Goal: Task Accomplishment & Management: Manage account settings

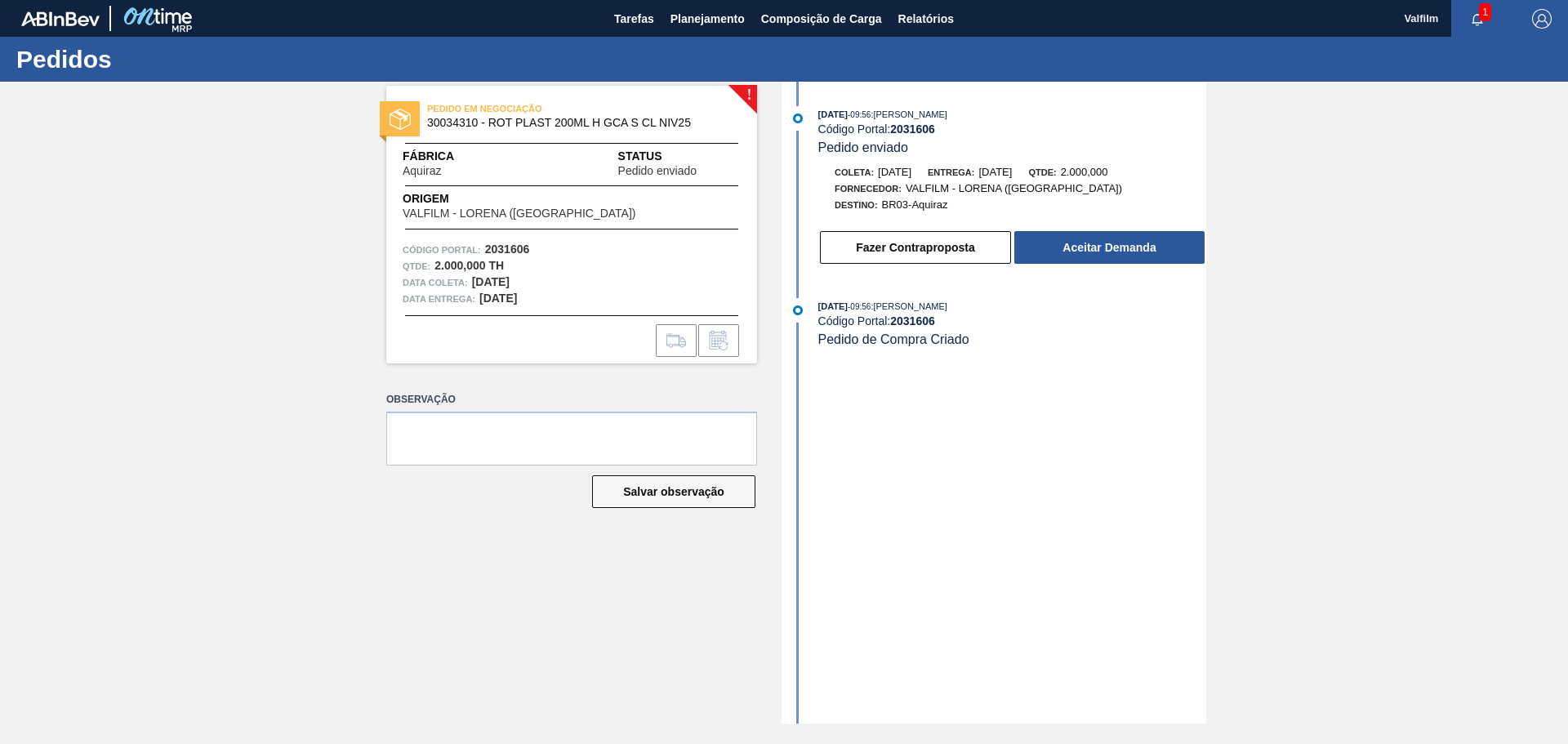
click at [1054, 438] on div "16/09/2025 - 09:56 : MATHEUS FARIA LIMA DA SILVA Código Portal: 2031606 Pedido …" at bounding box center [995, 402] width 421 height 642
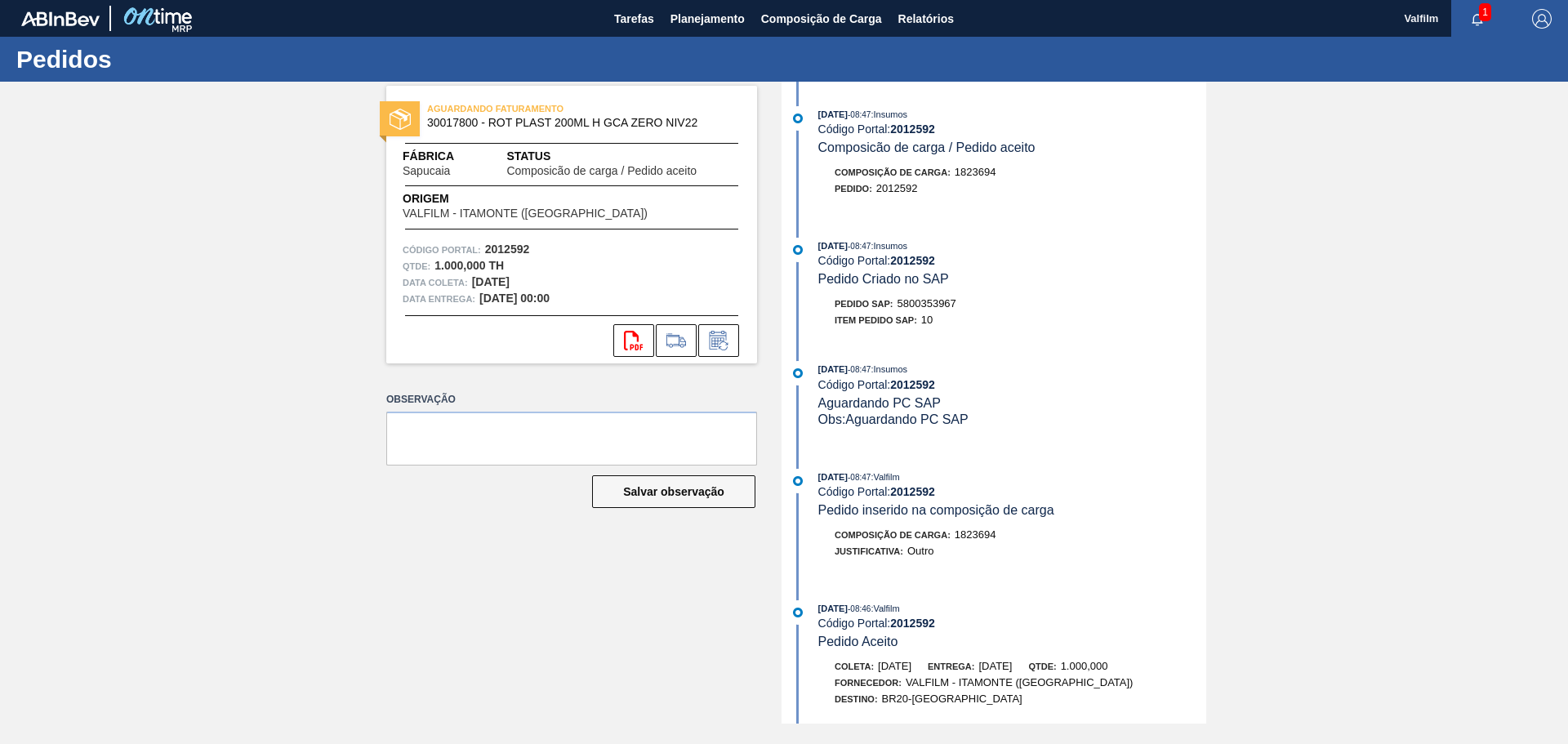
click at [934, 302] on span "5800353967" at bounding box center [926, 303] width 59 height 13
copy span "5800353967"
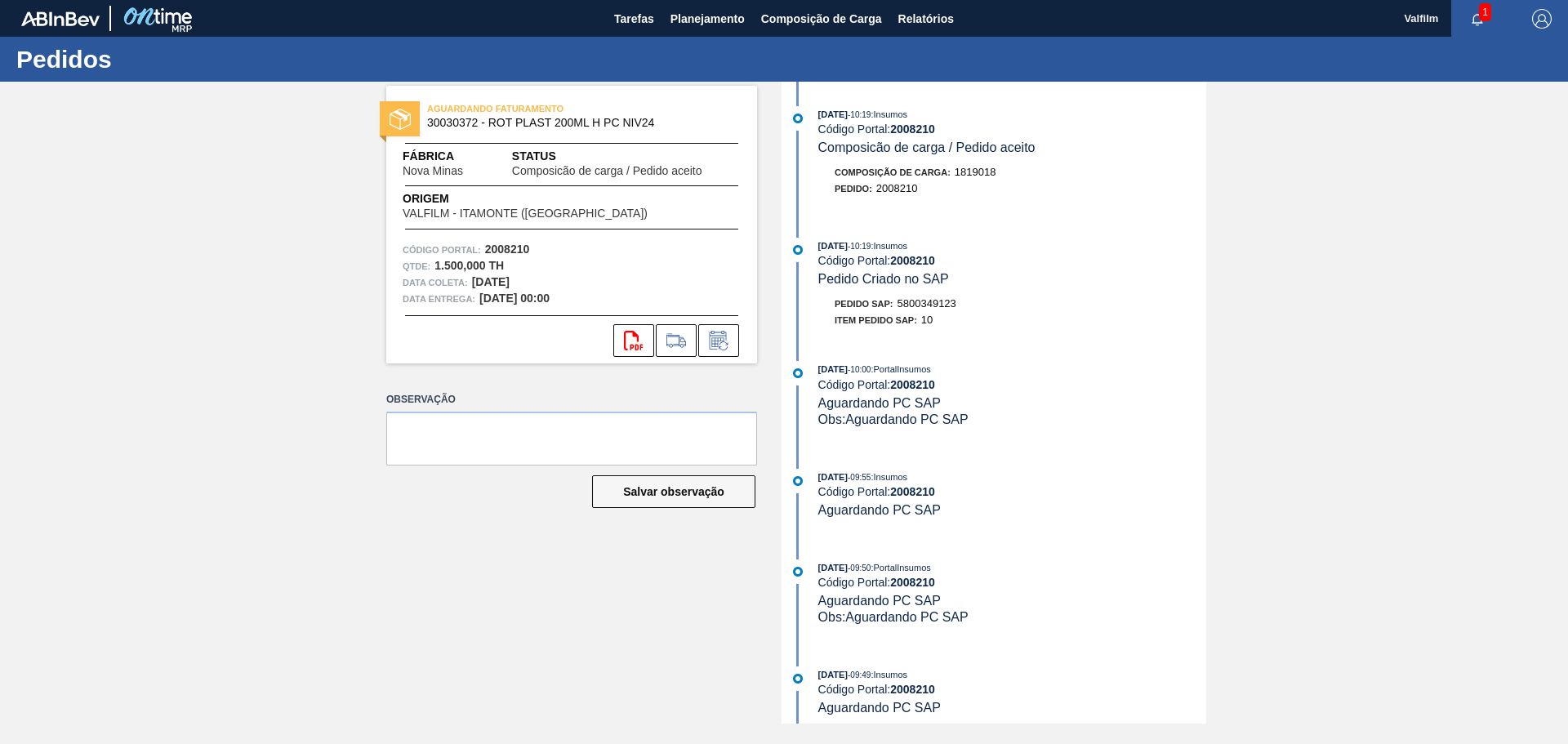
click at [917, 306] on span "5800349123" at bounding box center [926, 303] width 59 height 13
copy span "5800349123"
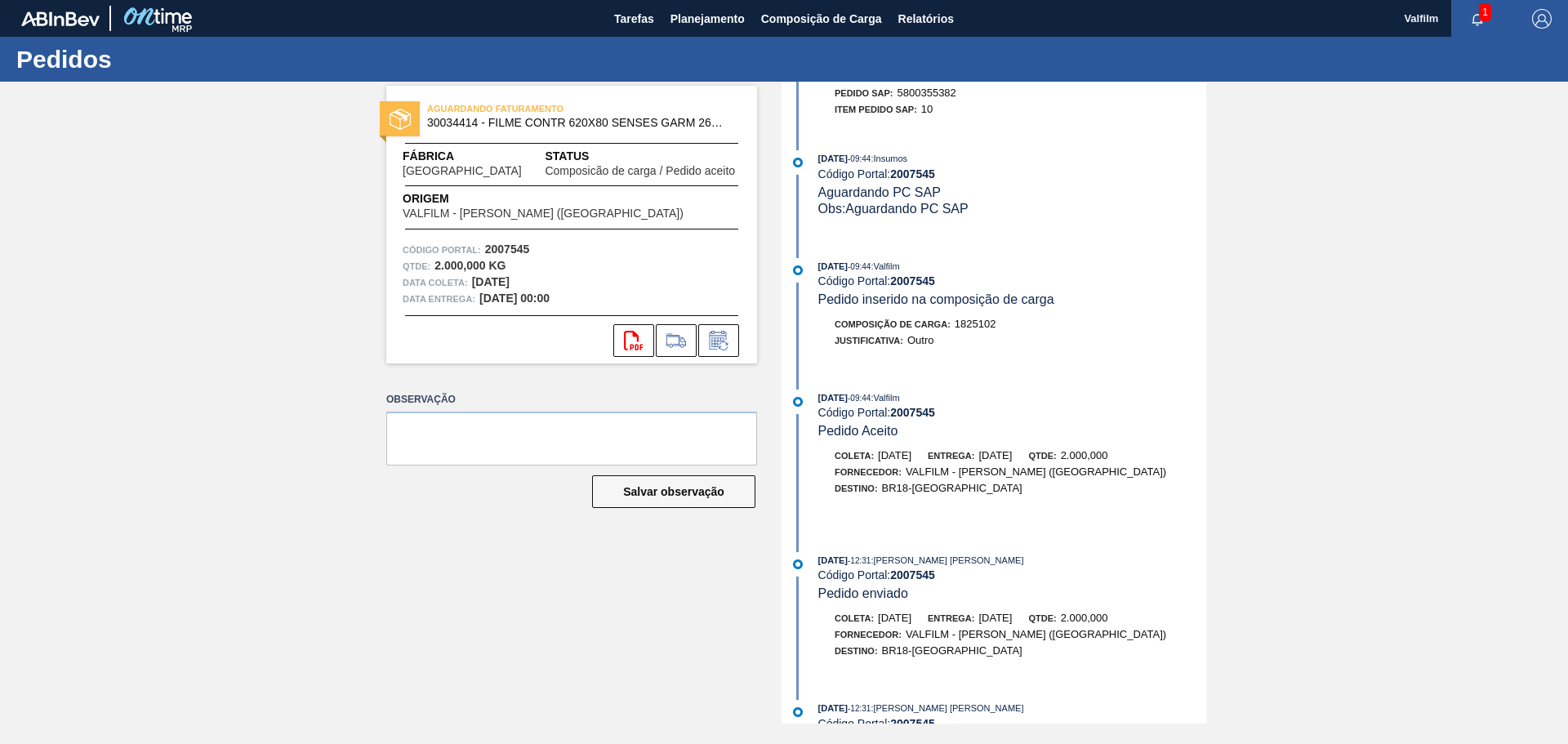
scroll to position [254, 0]
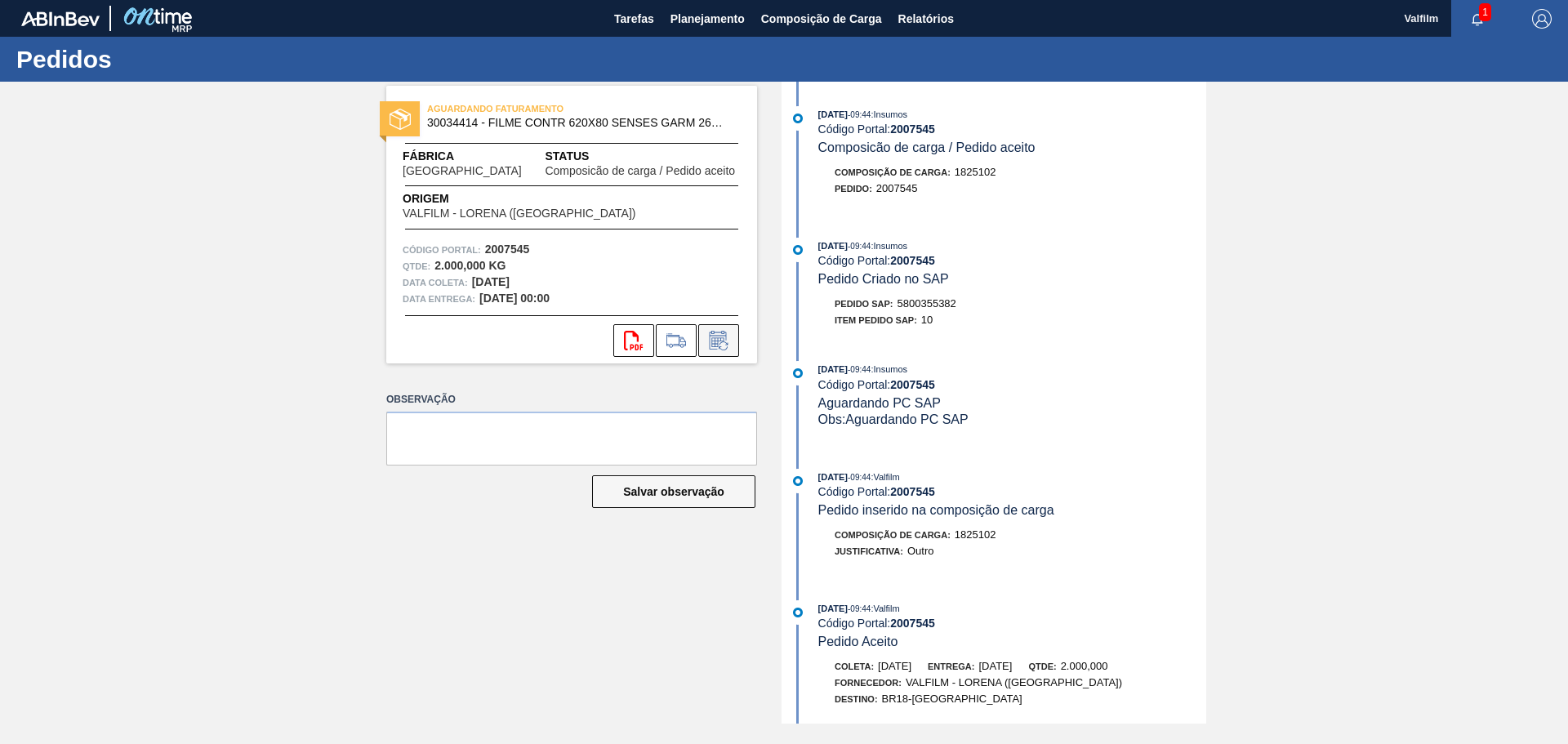
click at [733, 347] on button at bounding box center [718, 341] width 40 height 33
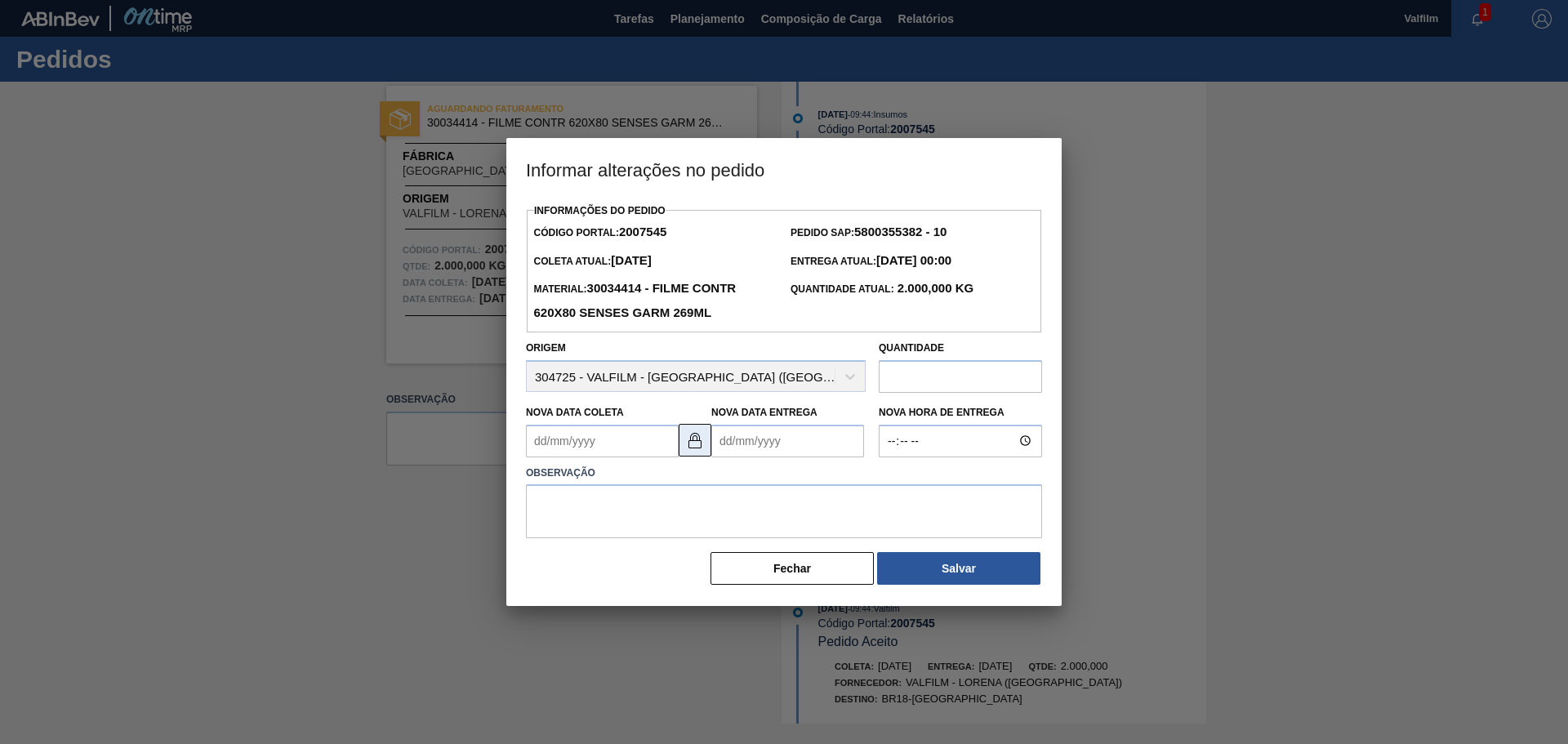
click at [683, 439] on button at bounding box center [695, 440] width 33 height 33
click at [752, 438] on Entrega2007545 "Nova Data Entrega" at bounding box center [787, 441] width 153 height 33
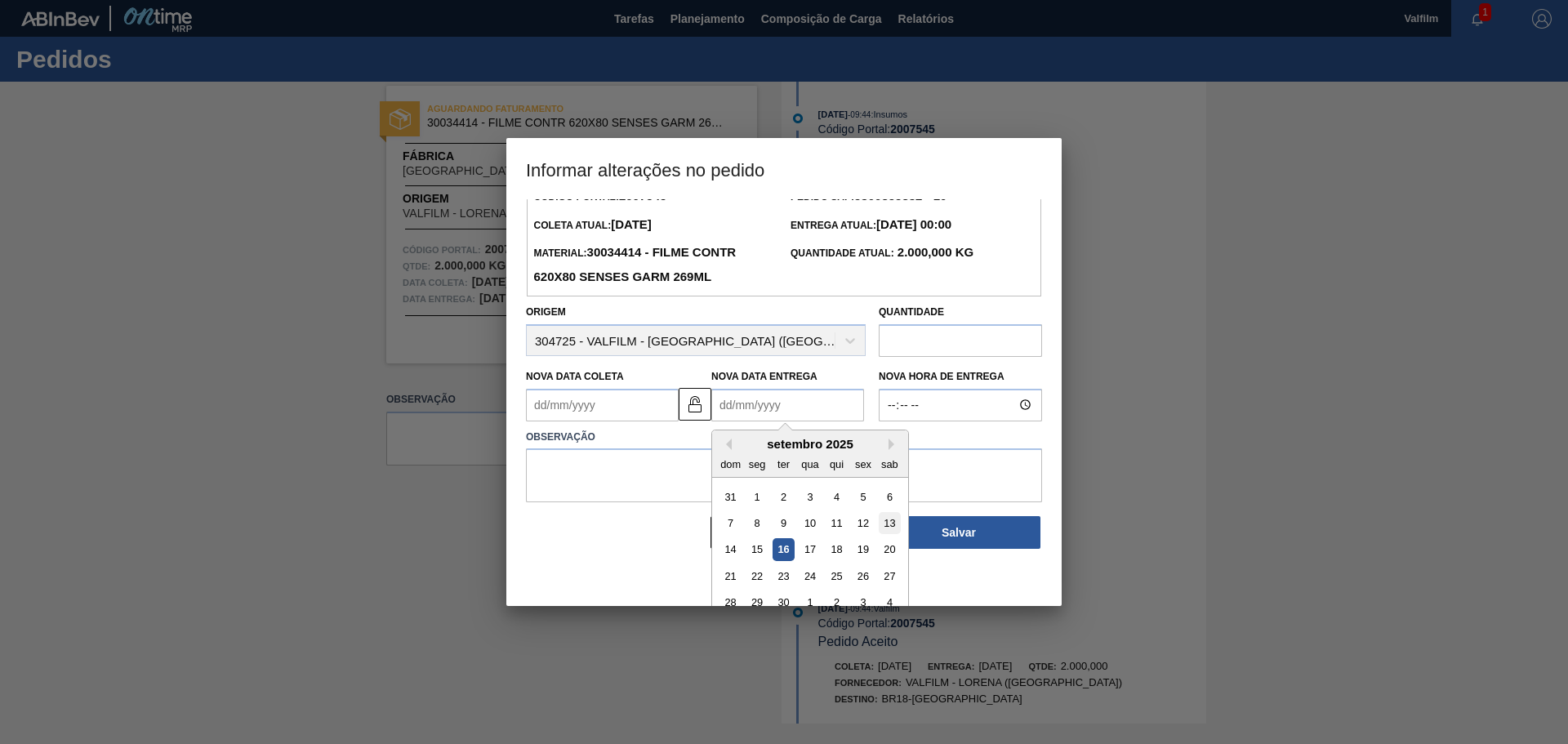
scroll to position [55, 0]
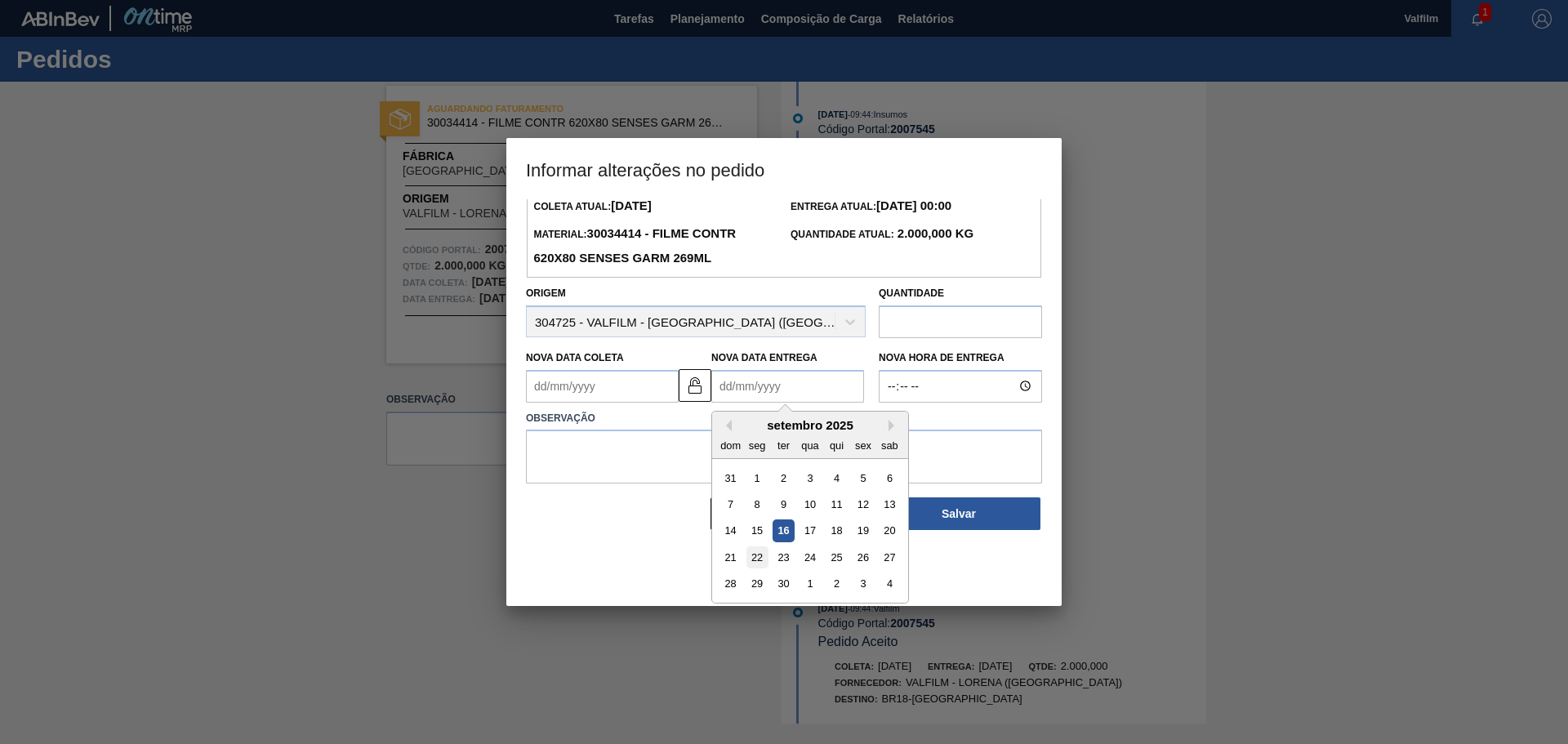
click at [762, 560] on div "22" at bounding box center [757, 557] width 22 height 22
type Entrega2007545 "22/09/2025"
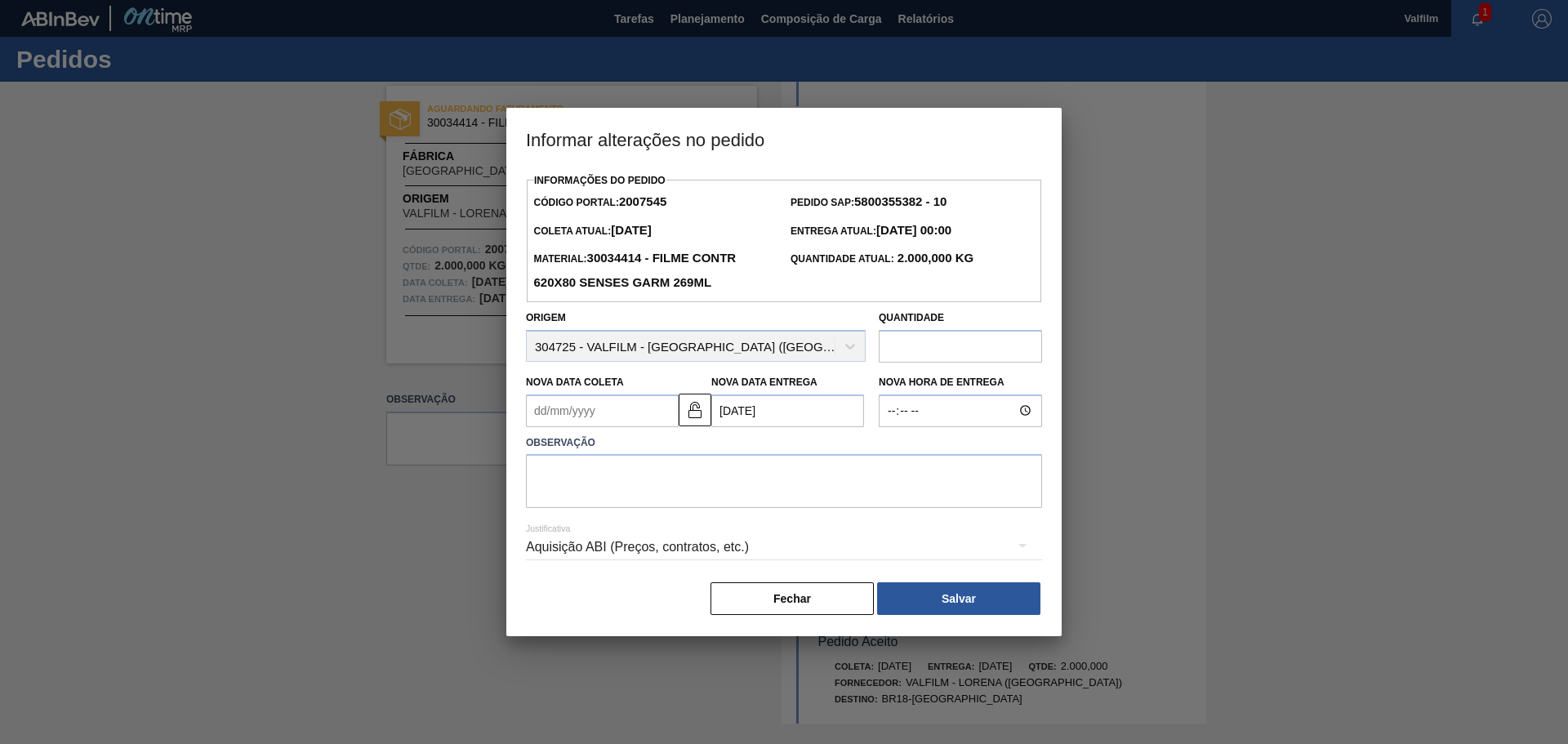
click at [626, 406] on Coleta2007545 "Nova Data Coleta" at bounding box center [602, 411] width 153 height 33
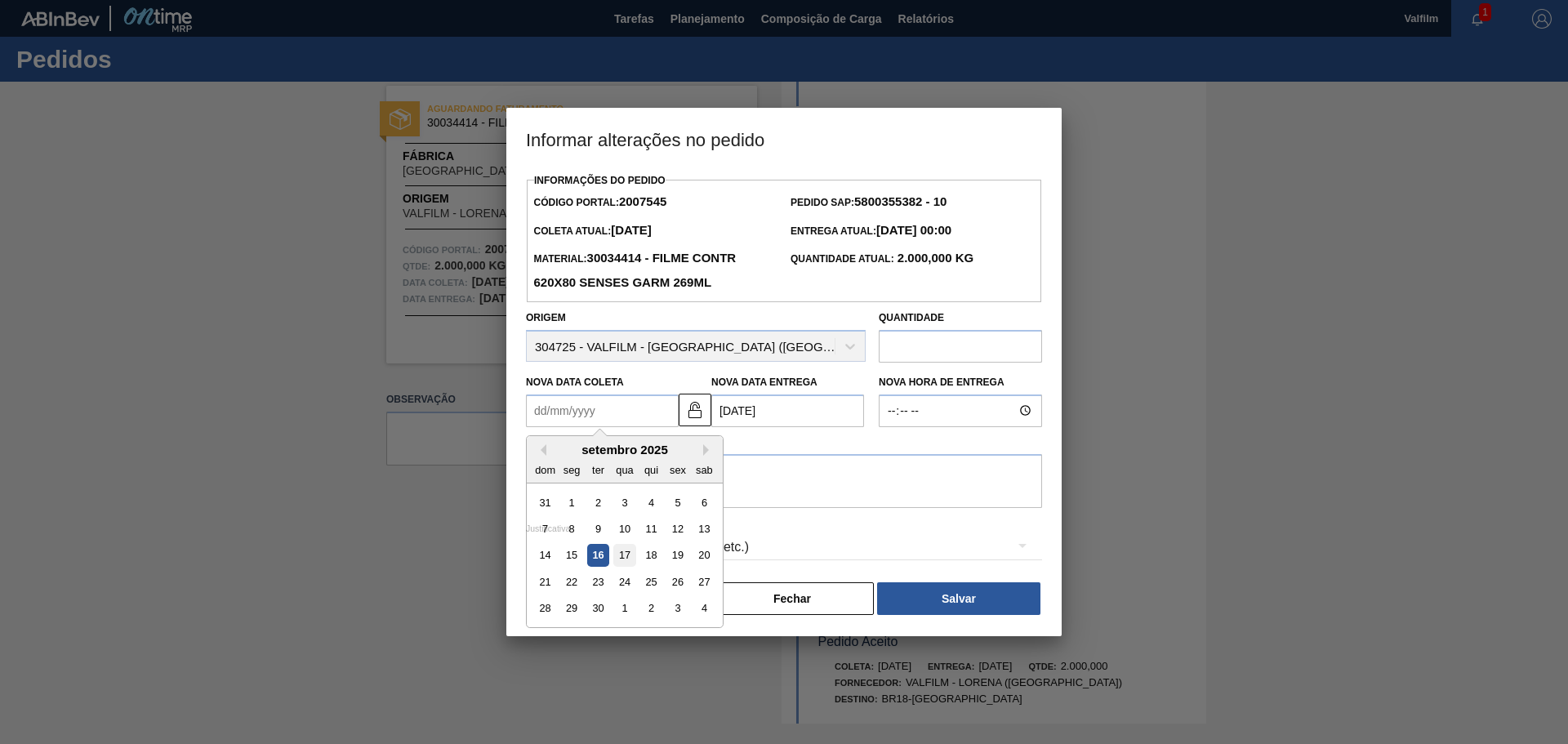
click at [621, 557] on div "17" at bounding box center [624, 554] width 22 height 22
type Coleta2007545 "[DATE]"
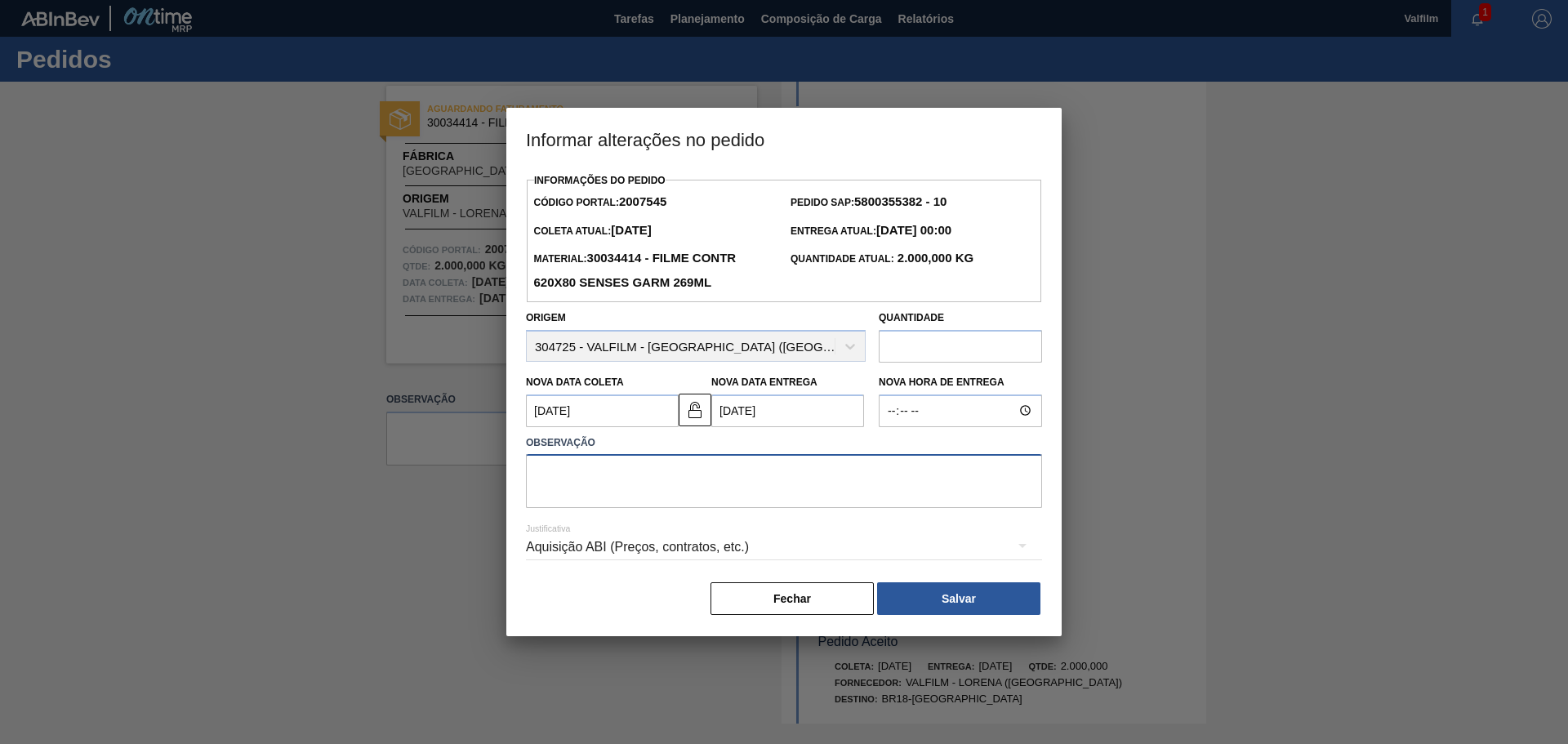
click at [576, 462] on textarea at bounding box center [784, 481] width 516 height 54
click at [578, 552] on div "Aquisição ABI (Preços, contratos, etc.)" at bounding box center [784, 548] width 516 height 46
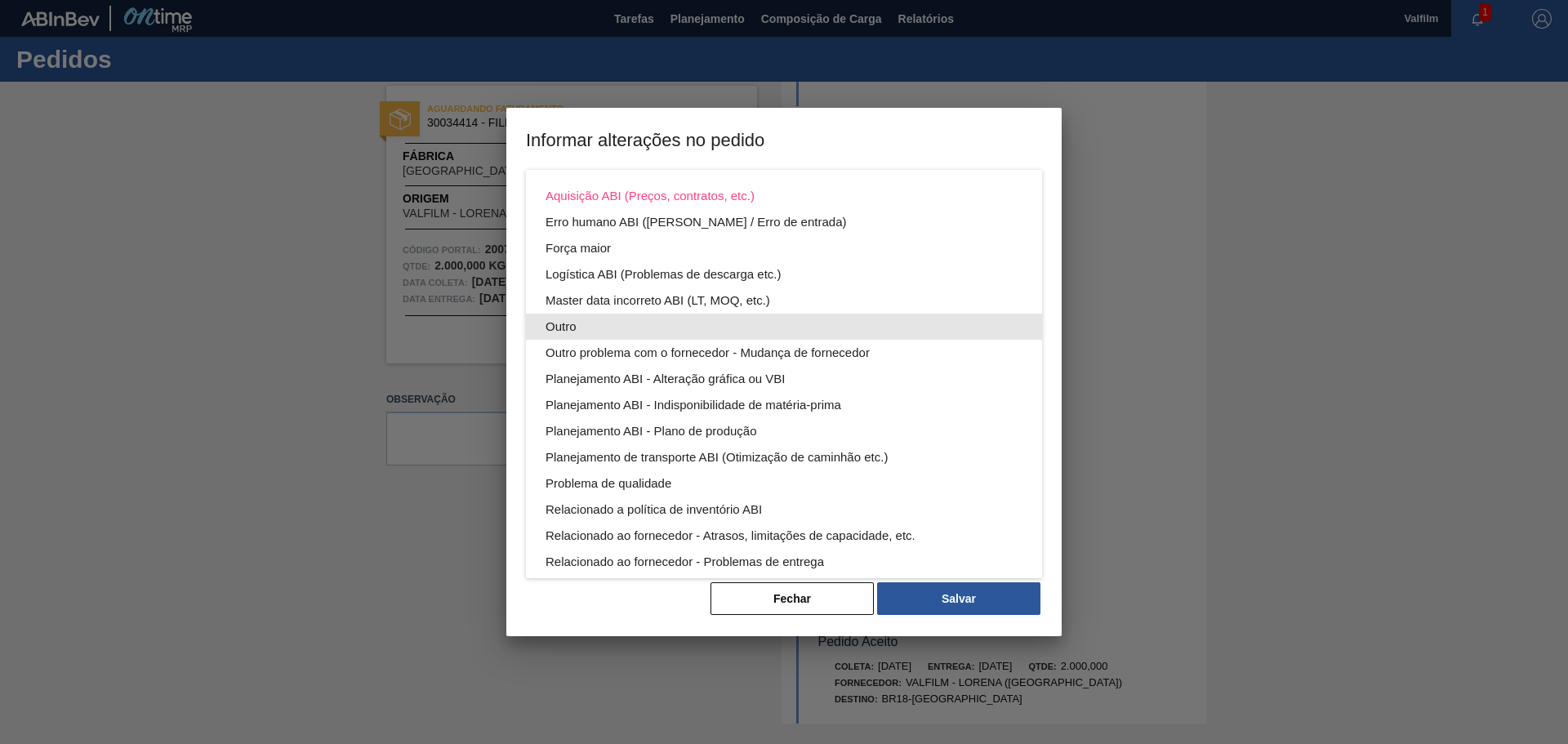
click at [603, 322] on div "Outro" at bounding box center [784, 326] width 476 height 26
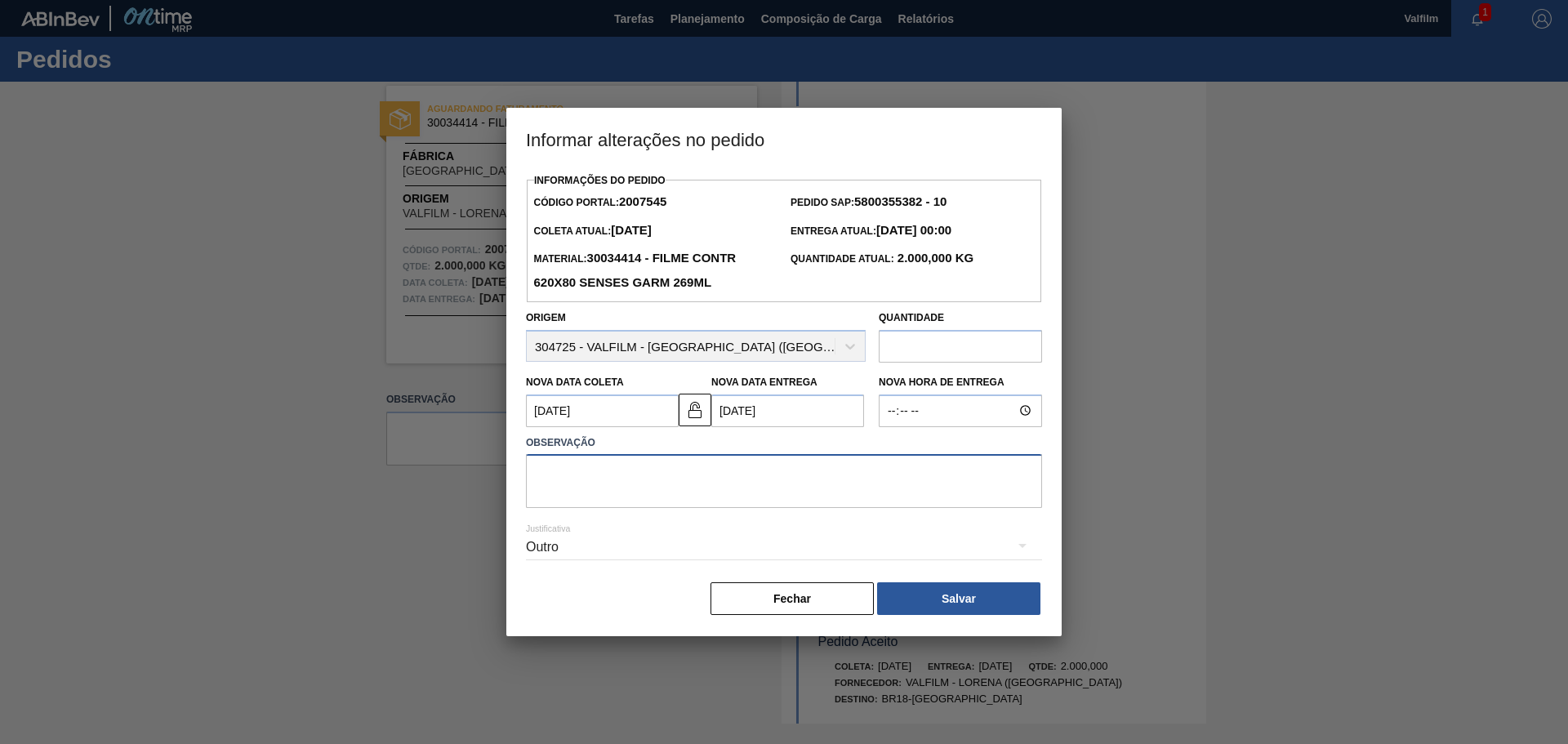
click at [590, 503] on textarea at bounding box center [784, 481] width 516 height 54
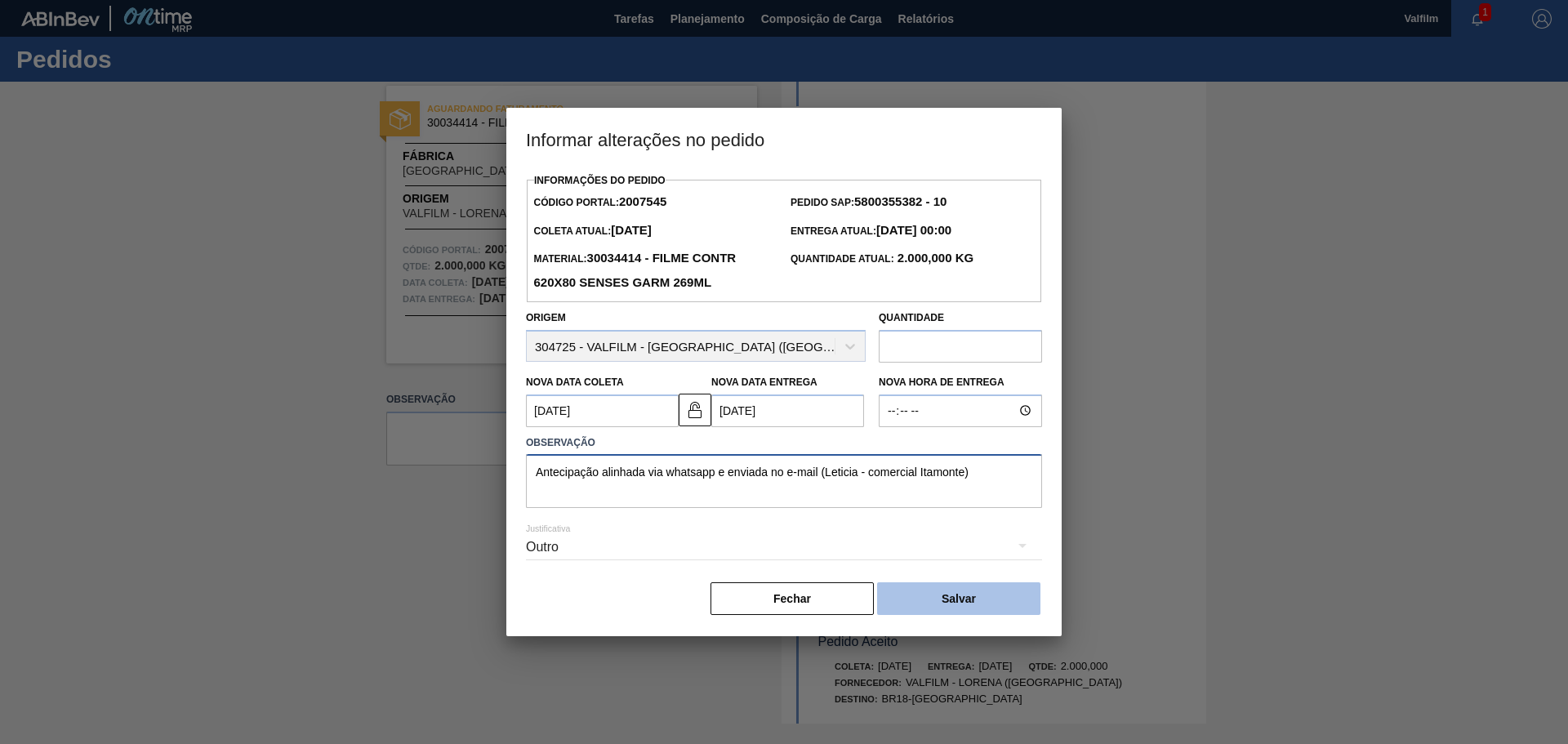
type textarea "Antecipação alinhada via whatsapp e enviada no e-mail (Leticia - comercial Itam…"
click at [944, 591] on button "Salvar" at bounding box center [959, 599] width 164 height 33
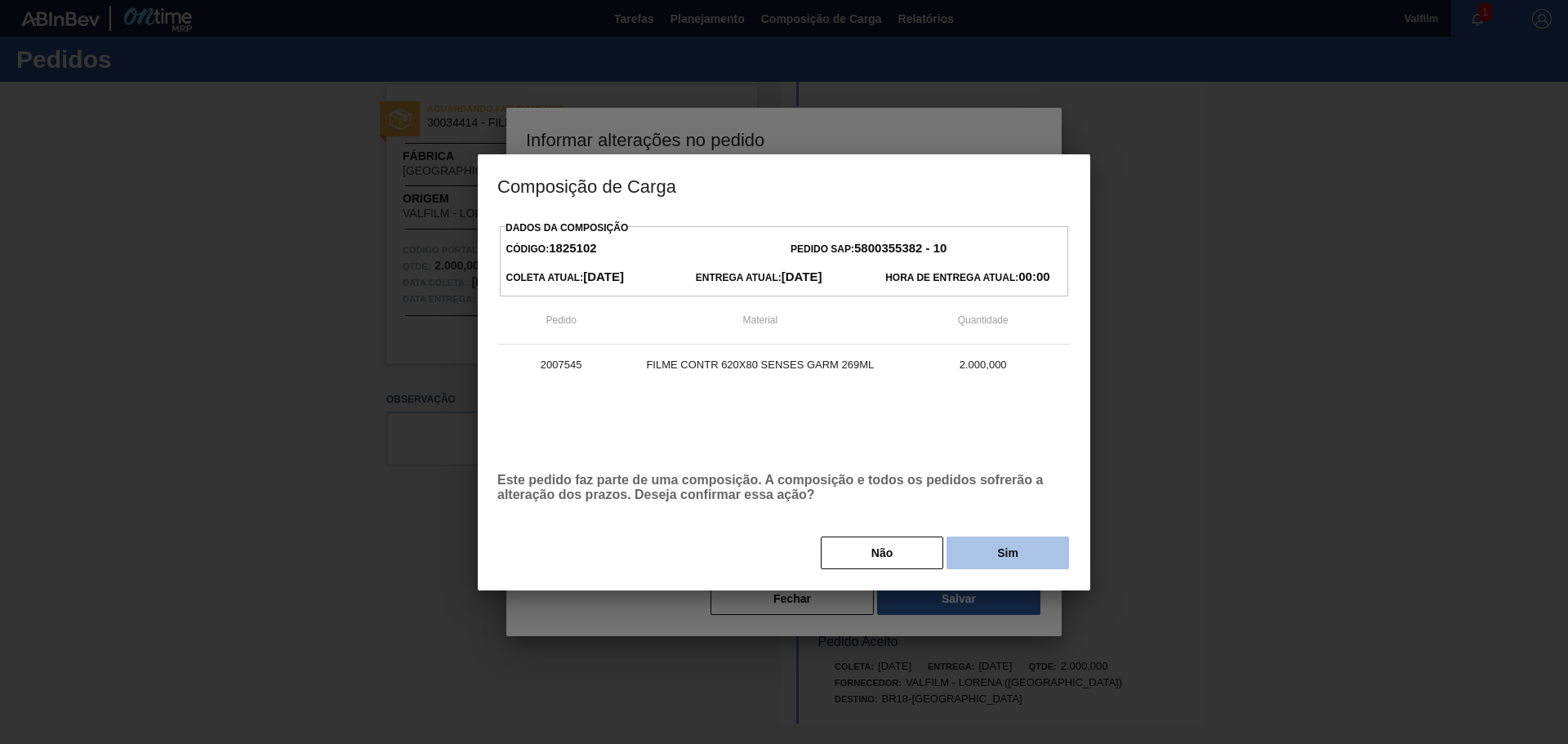
click at [982, 557] on button "Sim" at bounding box center [1007, 552] width 122 height 33
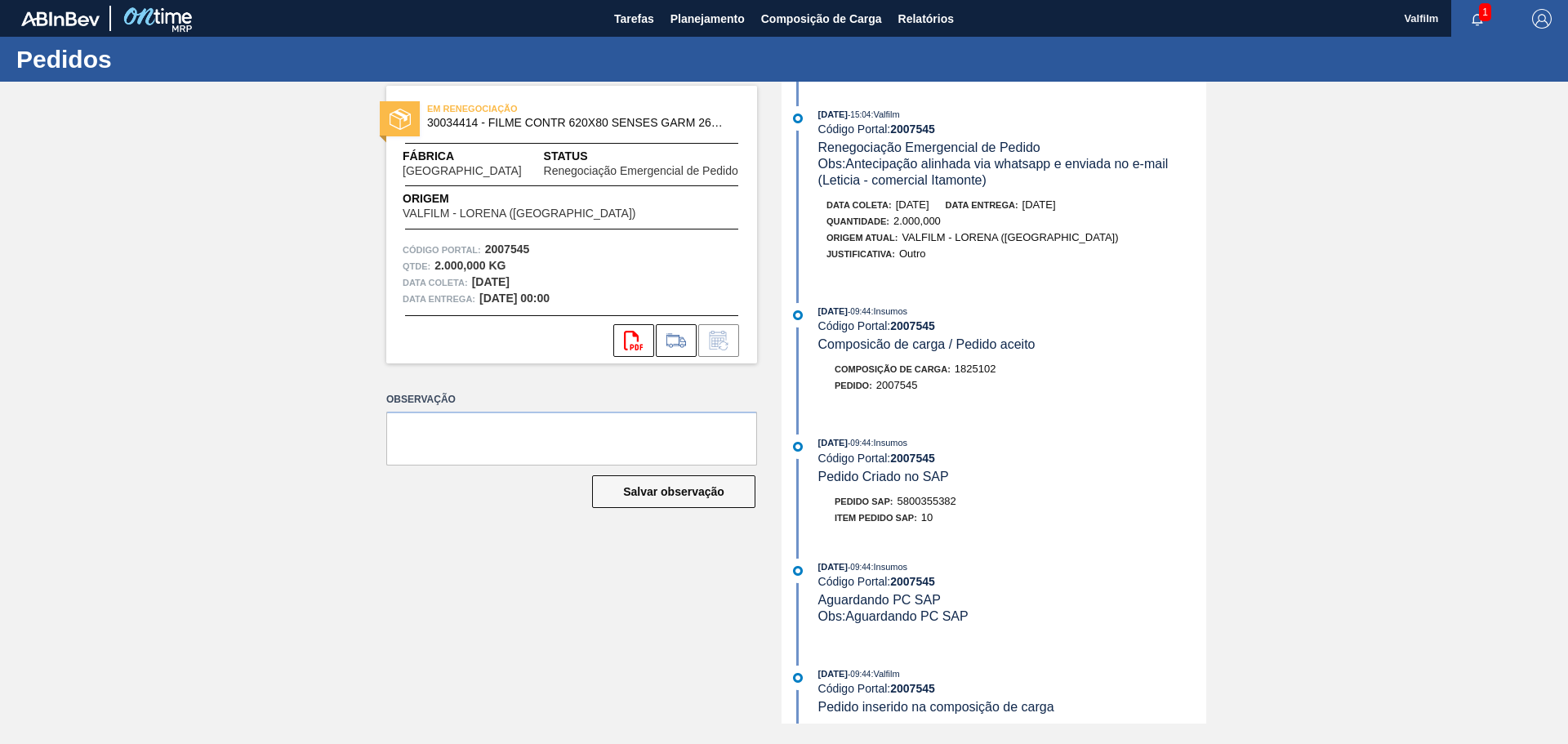
click at [923, 500] on span "5800355382" at bounding box center [926, 500] width 59 height 13
copy span "5800355382"
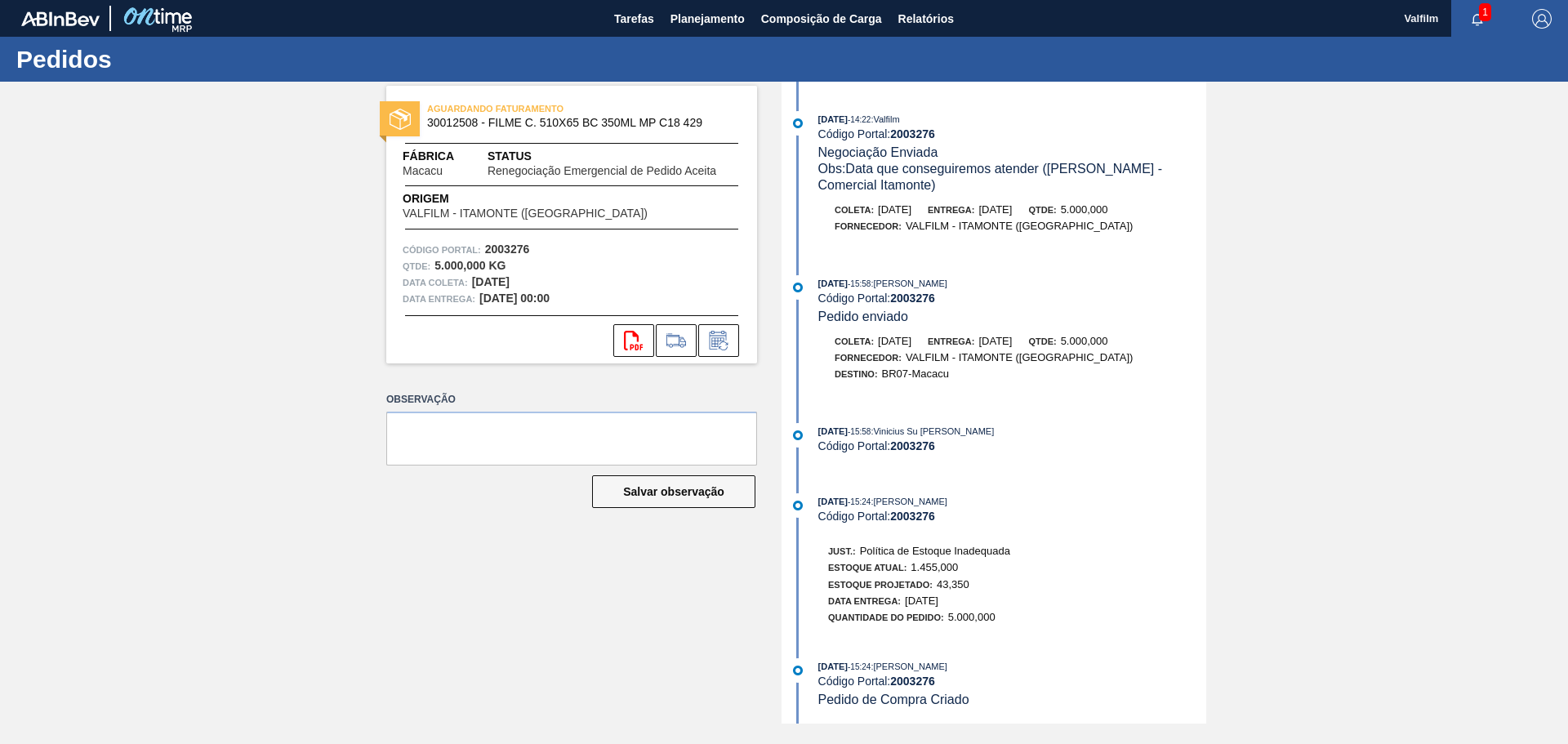
scroll to position [1721, 0]
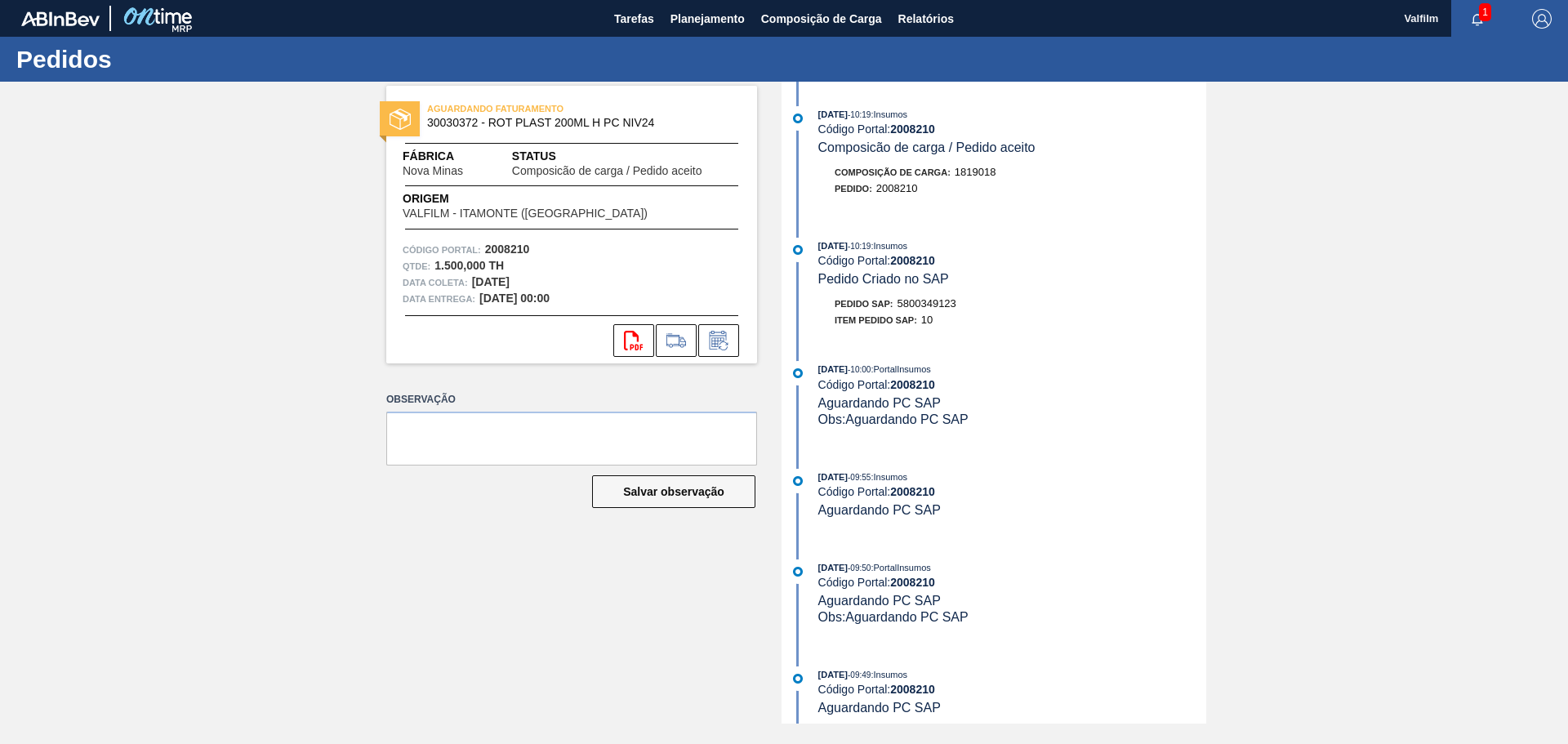
click at [939, 294] on div "[DATE] 10:19 : Insumos Código Portal: 2008210 Pedido Criado no SAP Pedido SAP: …" at bounding box center [995, 287] width 421 height 99
copy span "5800349123"
click at [725, 341] on icon at bounding box center [718, 341] width 26 height 19
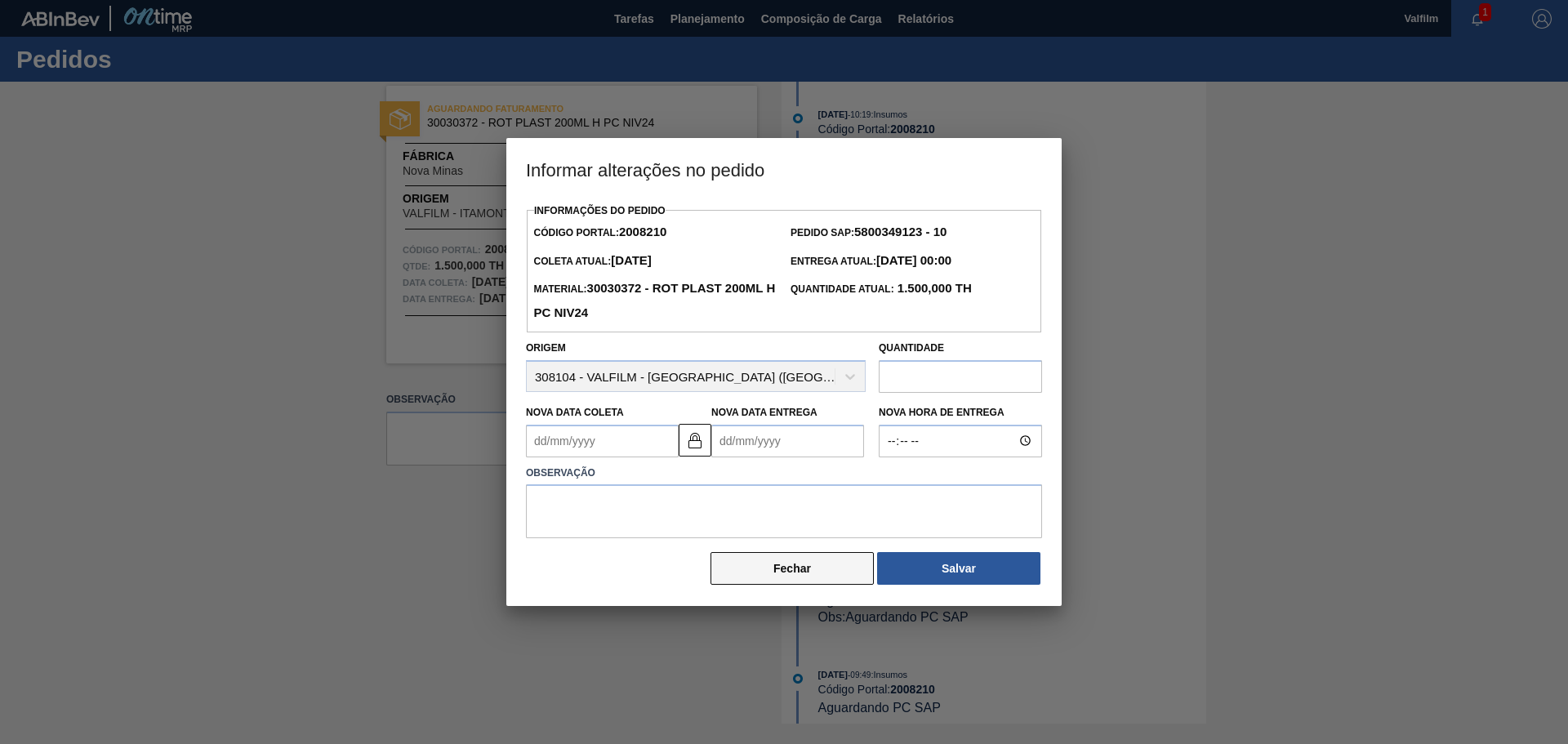
click at [796, 568] on button "Fechar" at bounding box center [792, 568] width 164 height 33
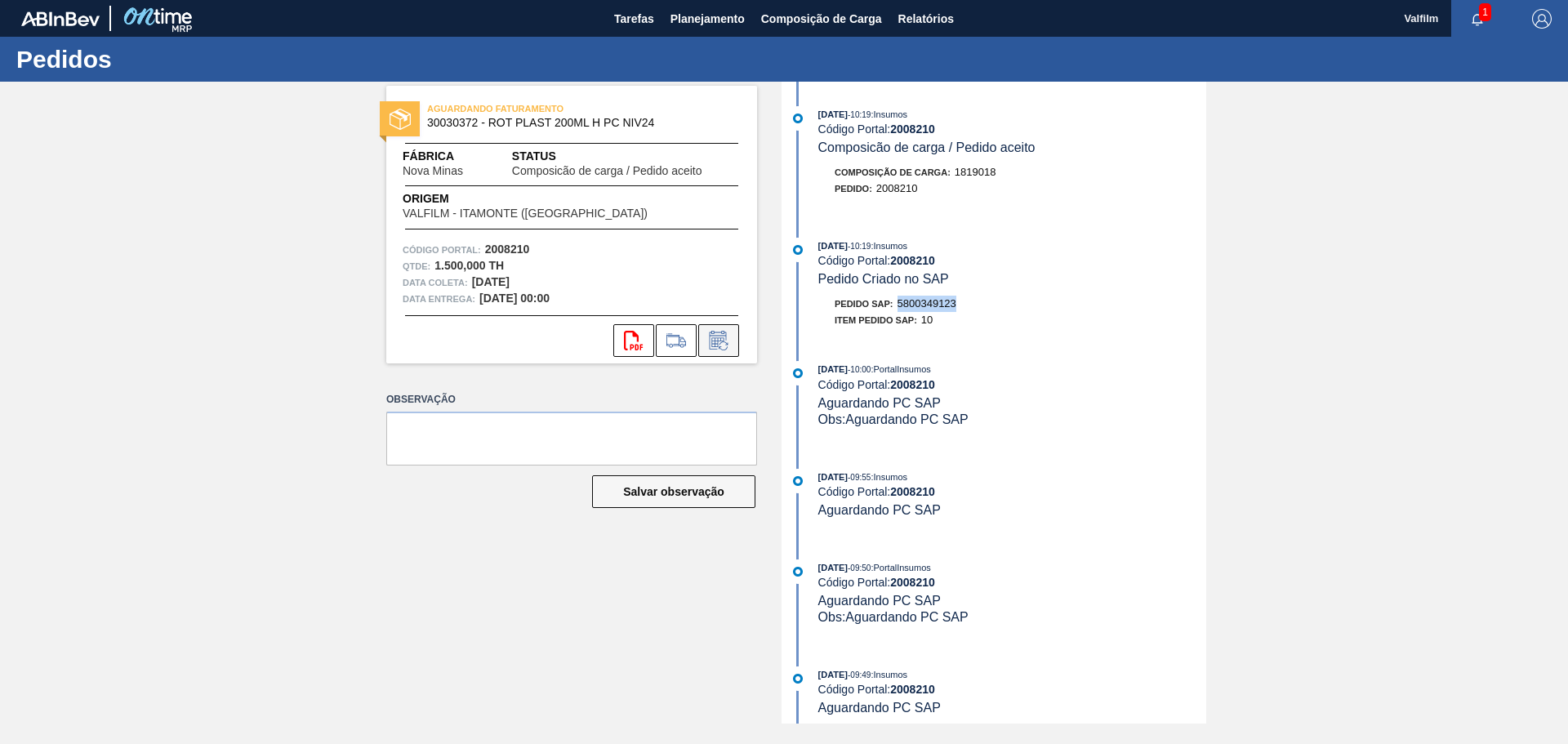
click at [736, 331] on button at bounding box center [718, 341] width 40 height 33
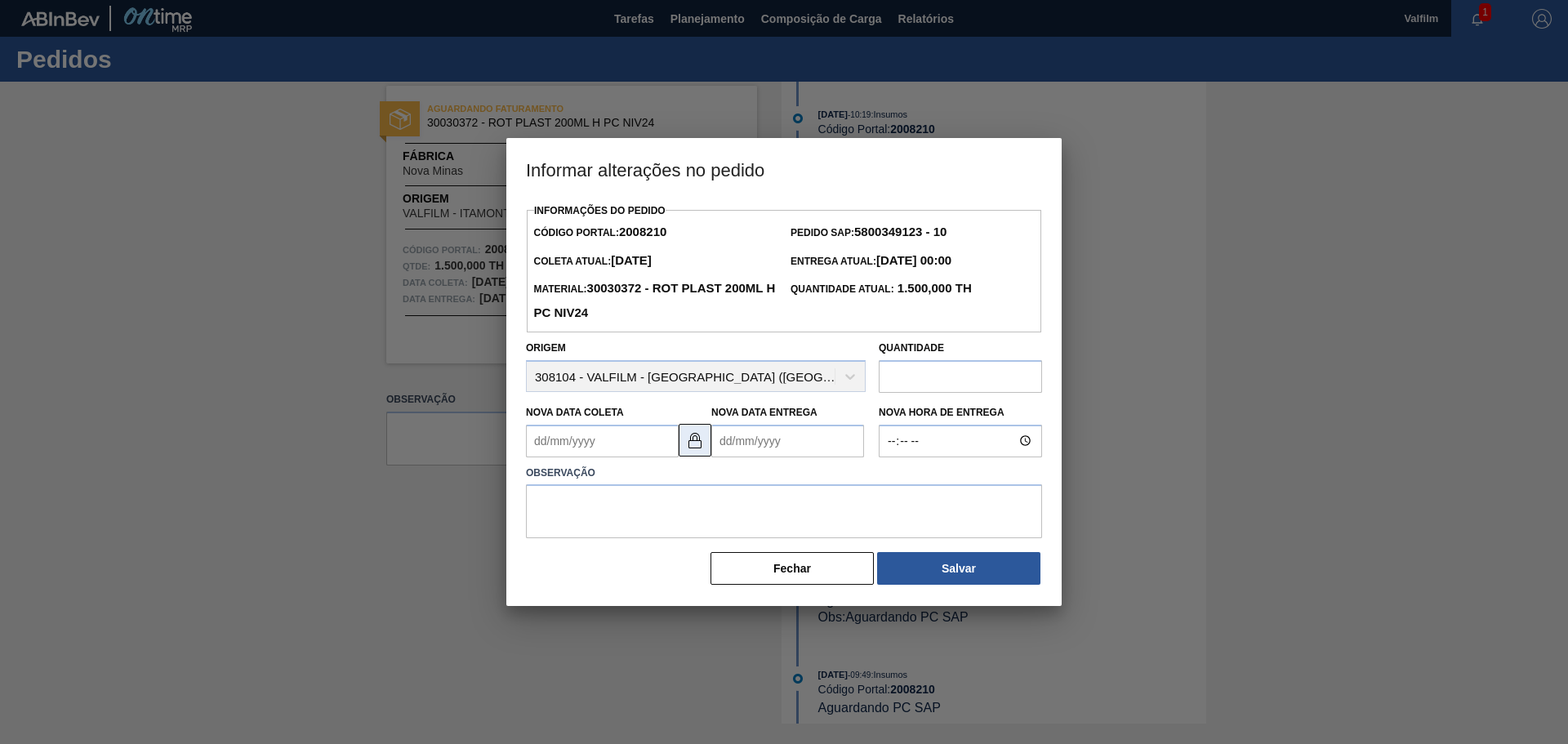
click at [683, 439] on button at bounding box center [695, 440] width 33 height 33
click at [737, 448] on Entrega2008210 "Nova Data Entrega" at bounding box center [787, 441] width 153 height 33
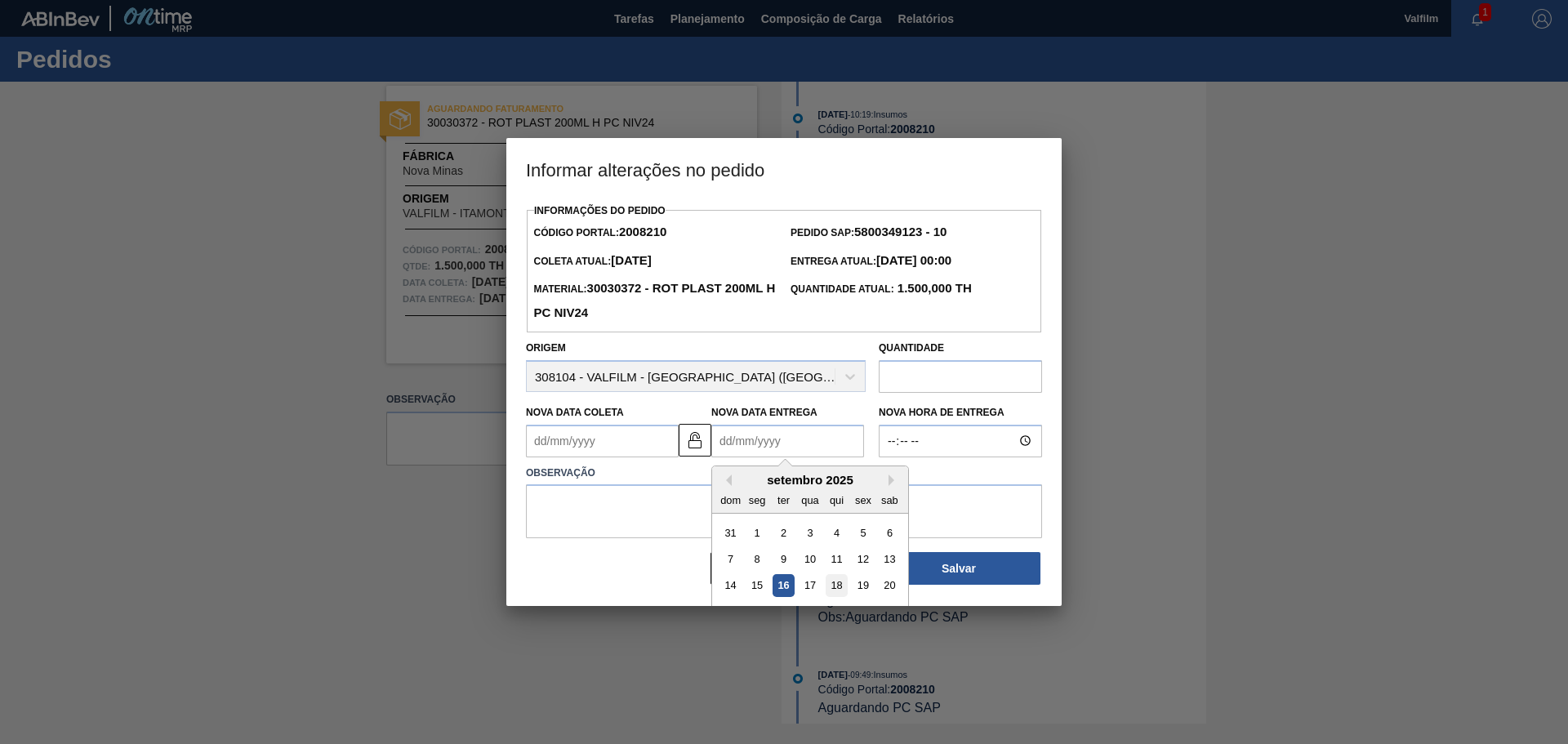
click at [833, 584] on div "18" at bounding box center [836, 584] width 22 height 22
type Entrega2008210 "[DATE]"
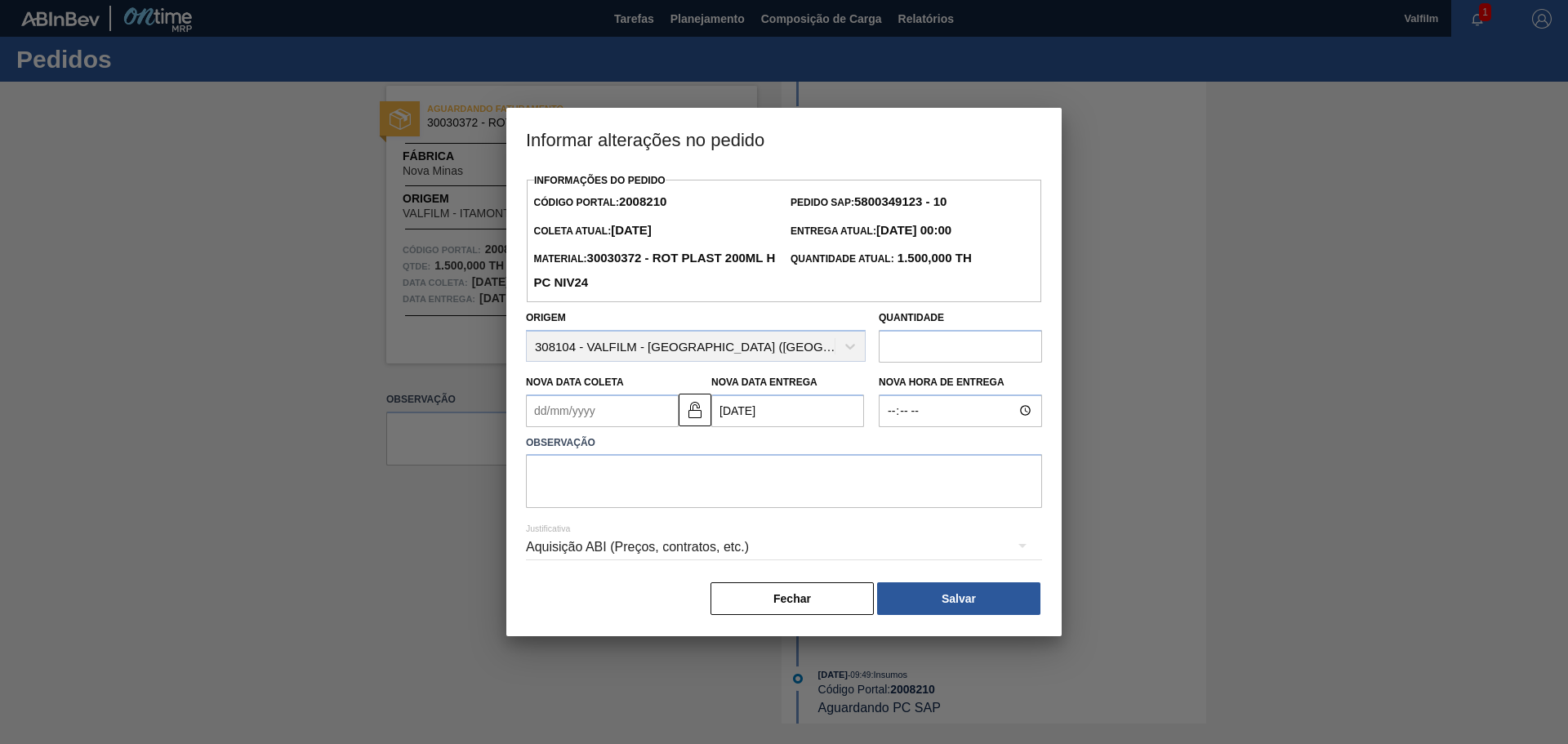
click at [605, 418] on Coleta2008210 "Nova Data Coleta" at bounding box center [602, 411] width 153 height 33
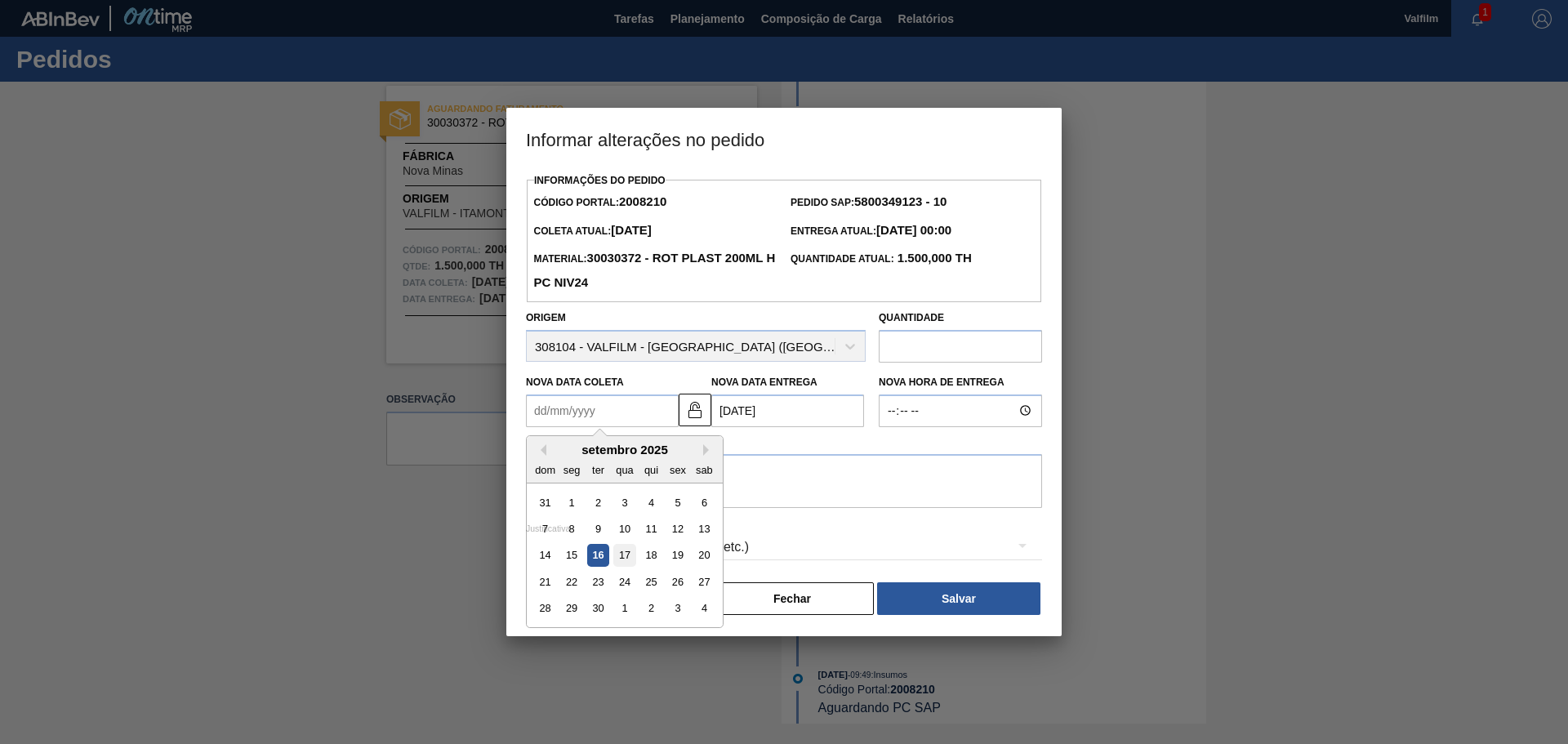
click at [632, 550] on div "17" at bounding box center [624, 554] width 22 height 22
type Coleta2008210 "17/09/2025"
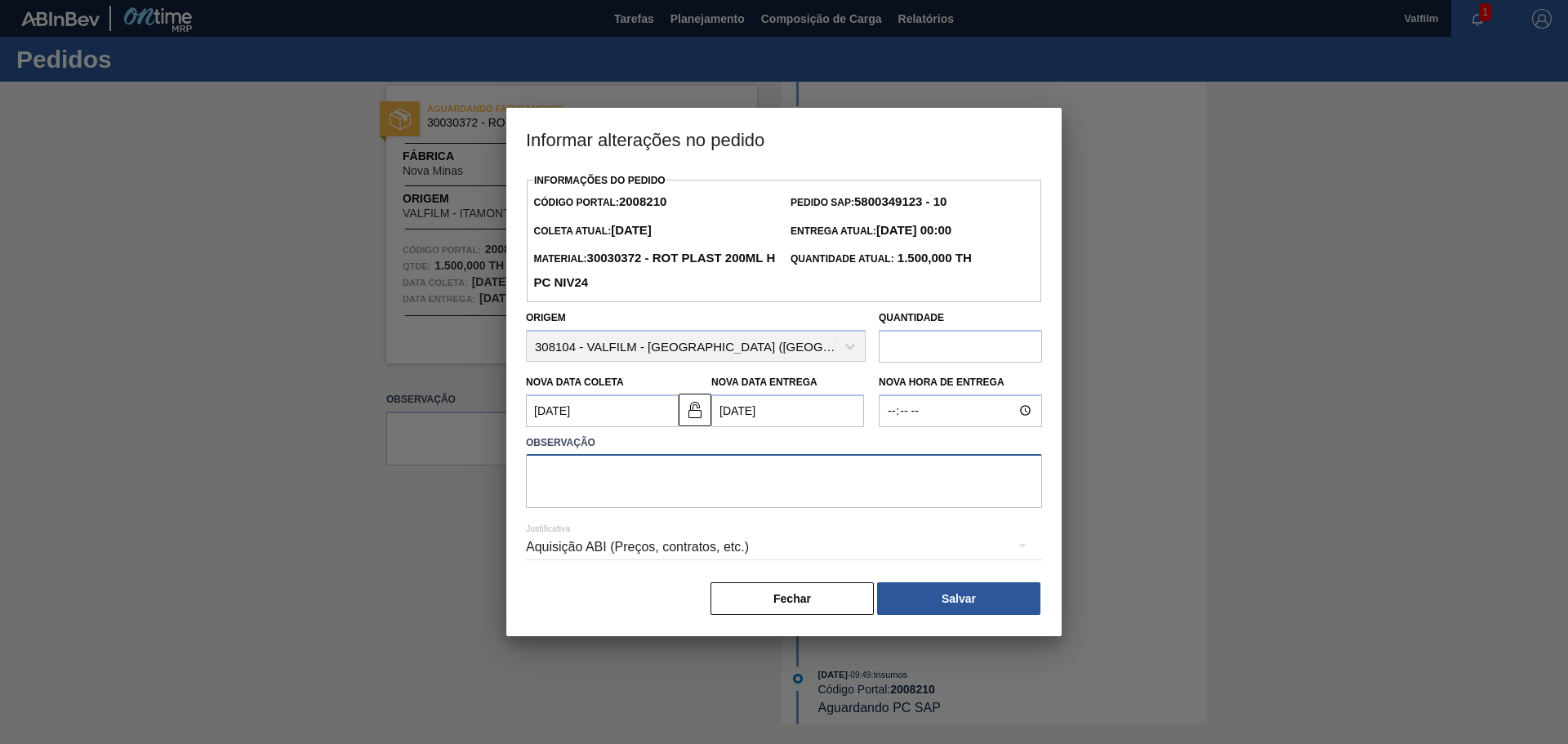
click at [594, 493] on textarea at bounding box center [784, 481] width 516 height 54
type textarea "A"
type textarea "E"
type textarea "a"
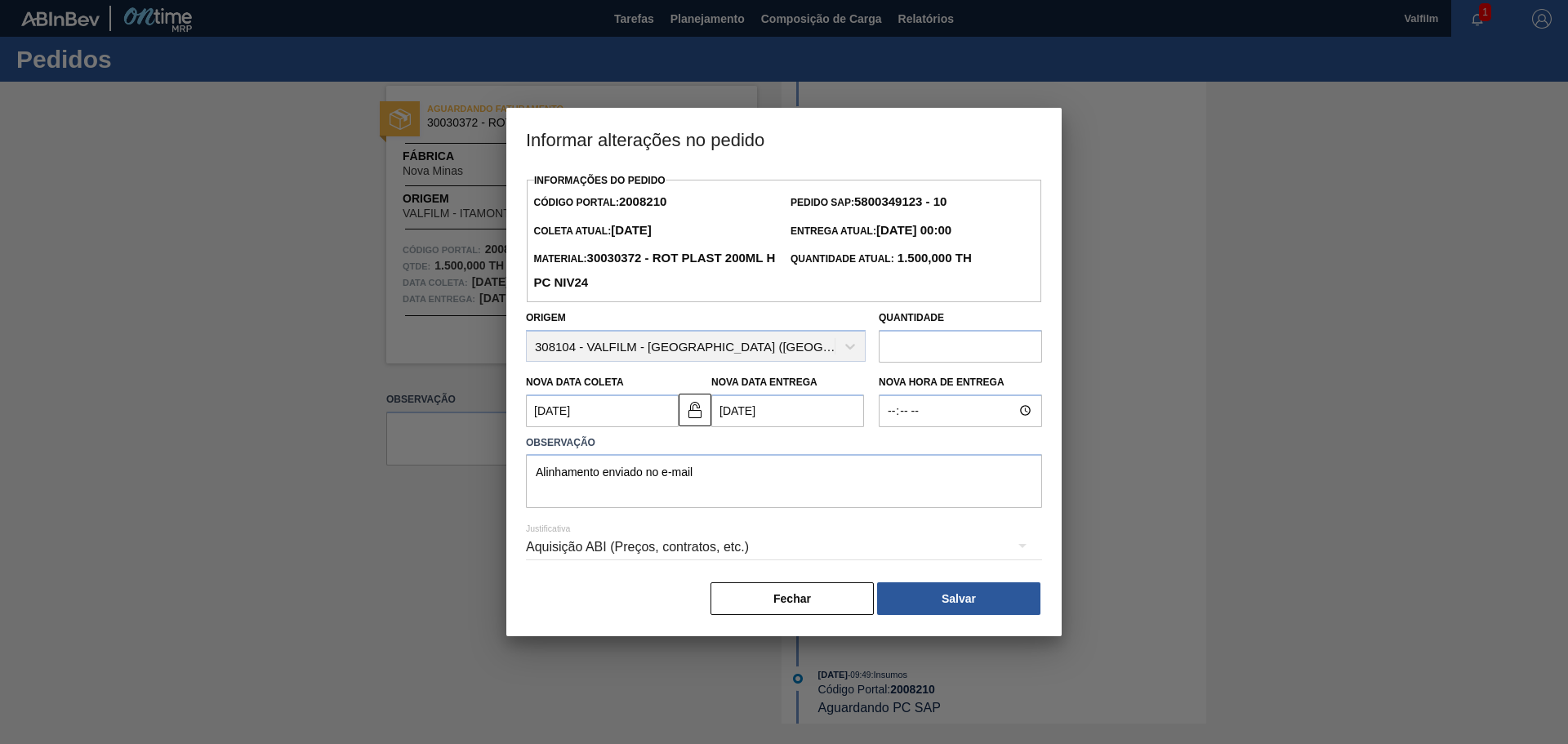
click at [605, 552] on div "Aquisição ABI (Preços, contratos, etc.)" at bounding box center [784, 548] width 516 height 46
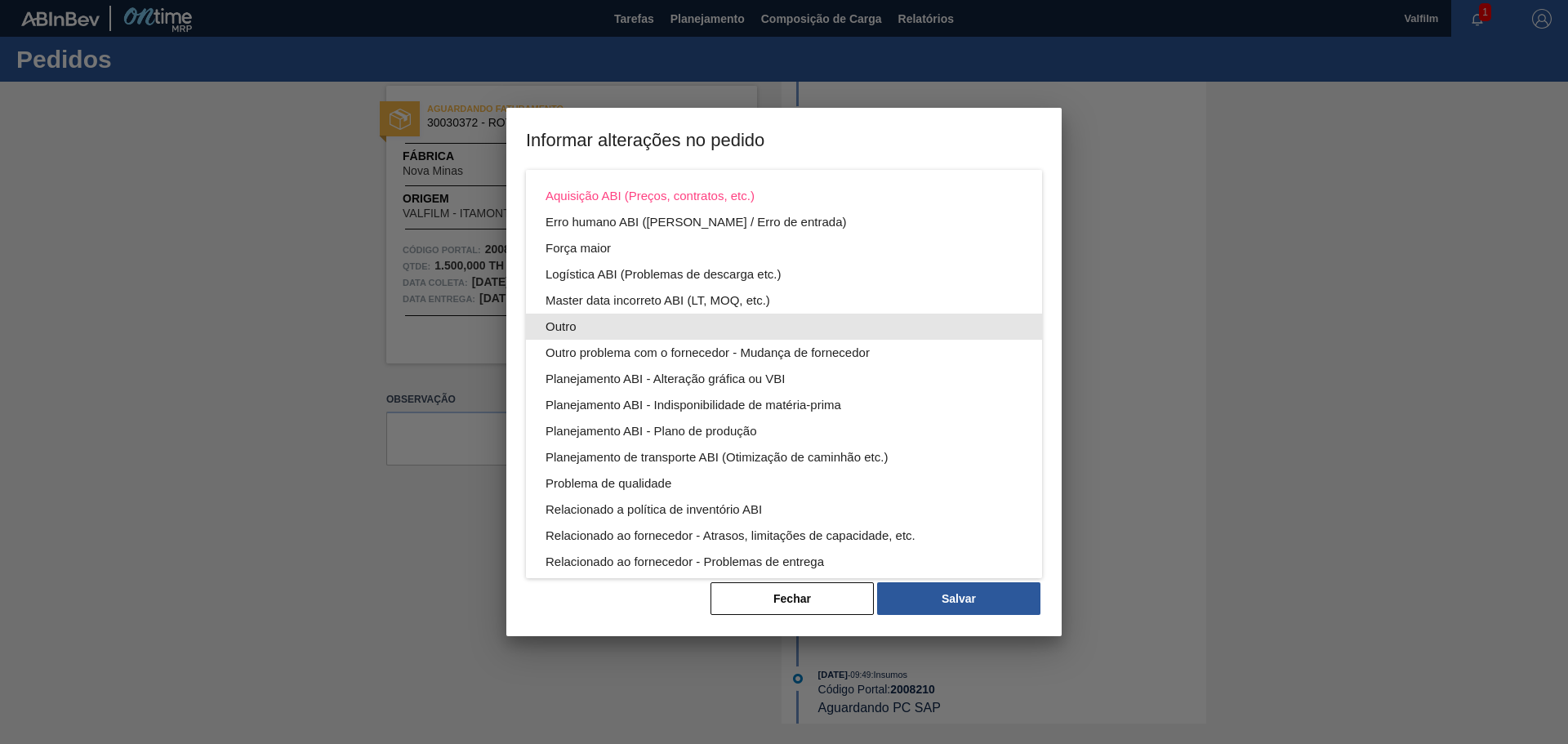
click at [567, 336] on div "Outro" at bounding box center [784, 326] width 476 height 26
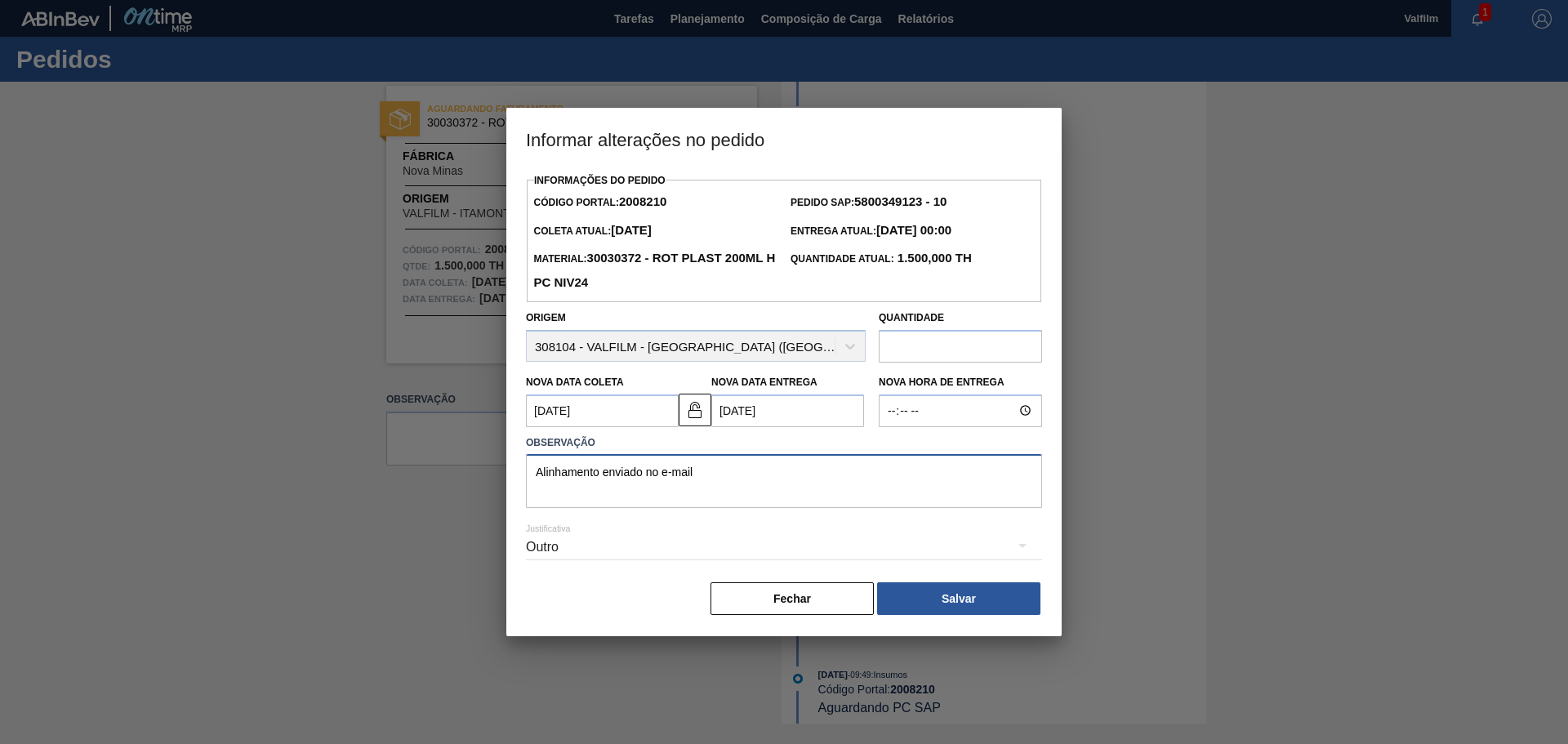
click at [722, 468] on textarea "Alinhamento enviado no e-mail" at bounding box center [784, 481] width 516 height 54
type textarea "Alinhamento enviado no e-mail (Leticia - comercial Itamonte)"
click at [992, 589] on button "Salvar" at bounding box center [959, 599] width 164 height 33
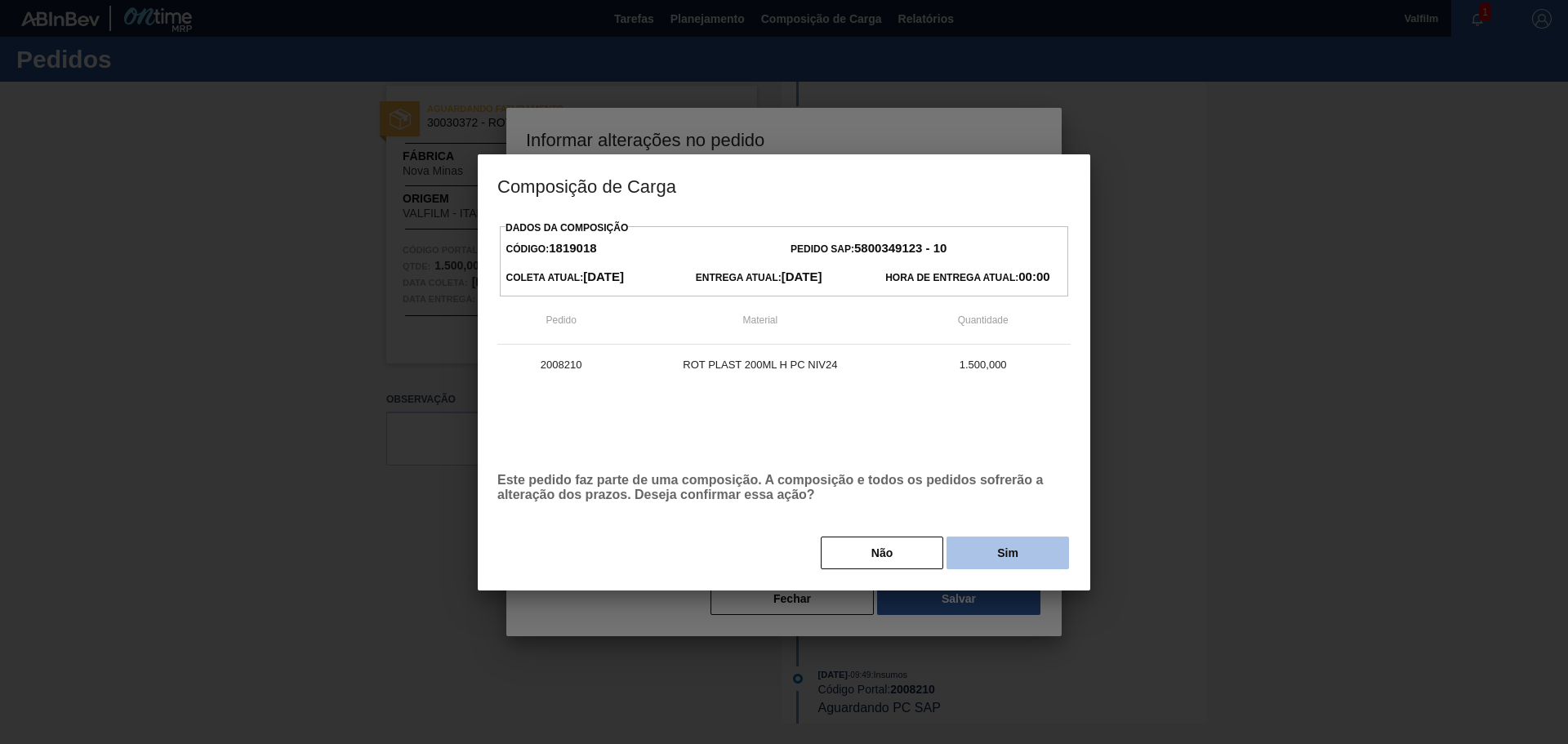
click at [967, 553] on button "Sim" at bounding box center [1007, 552] width 122 height 33
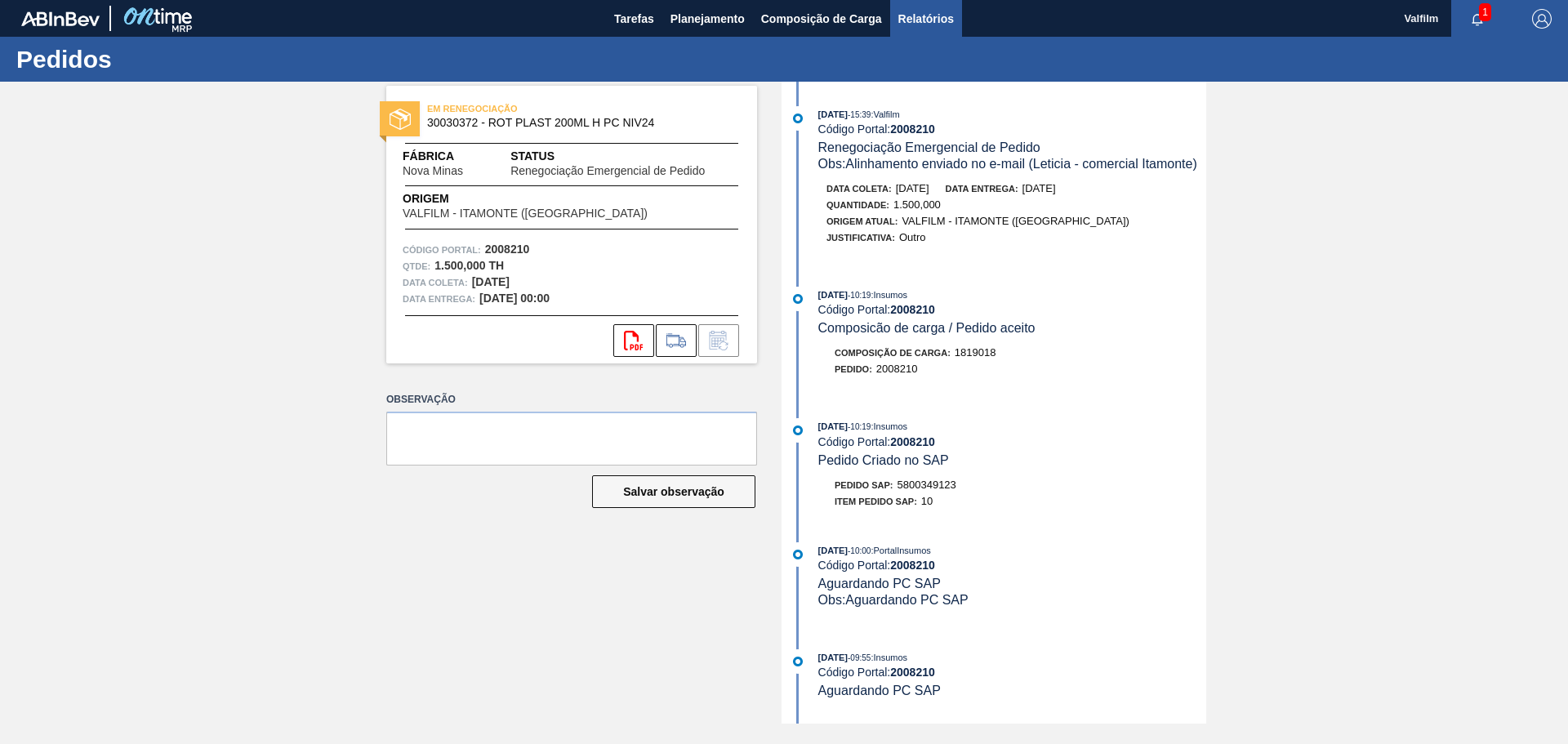
click at [929, 29] on button "Relatórios" at bounding box center [926, 18] width 72 height 37
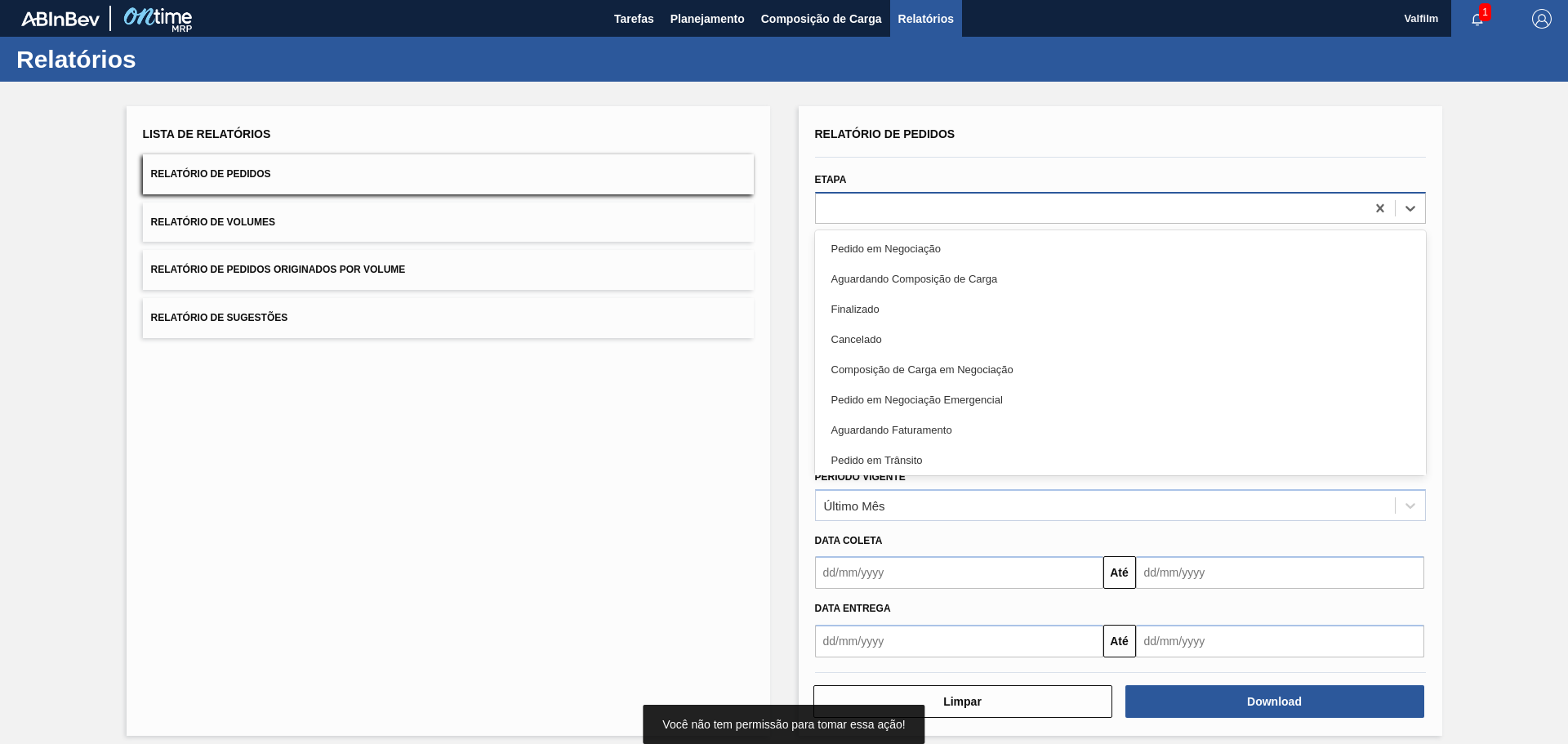
click at [847, 213] on div at bounding box center [1090, 208] width 550 height 24
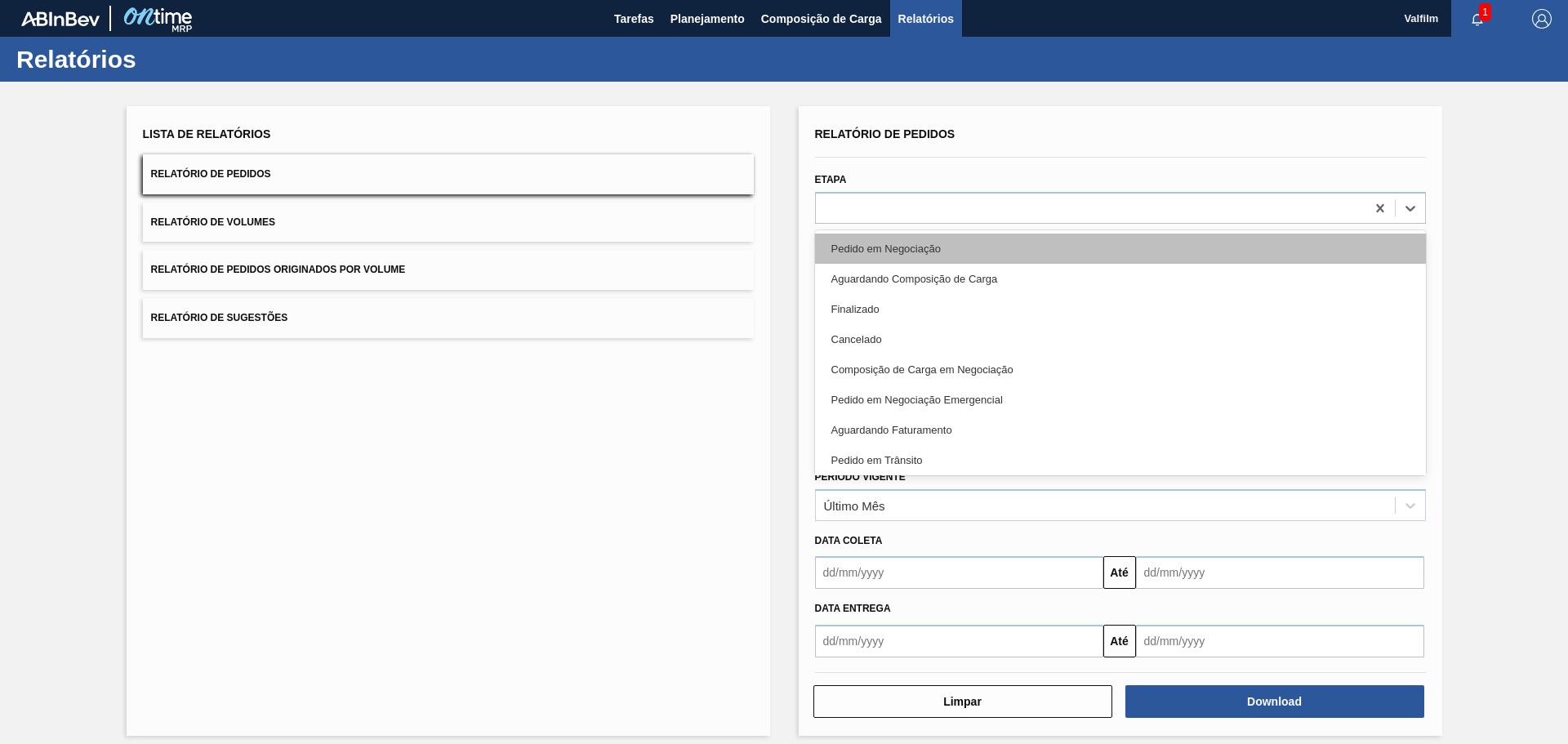
click at [854, 251] on div "Pedido em Negociação" at bounding box center [1120, 248] width 611 height 30
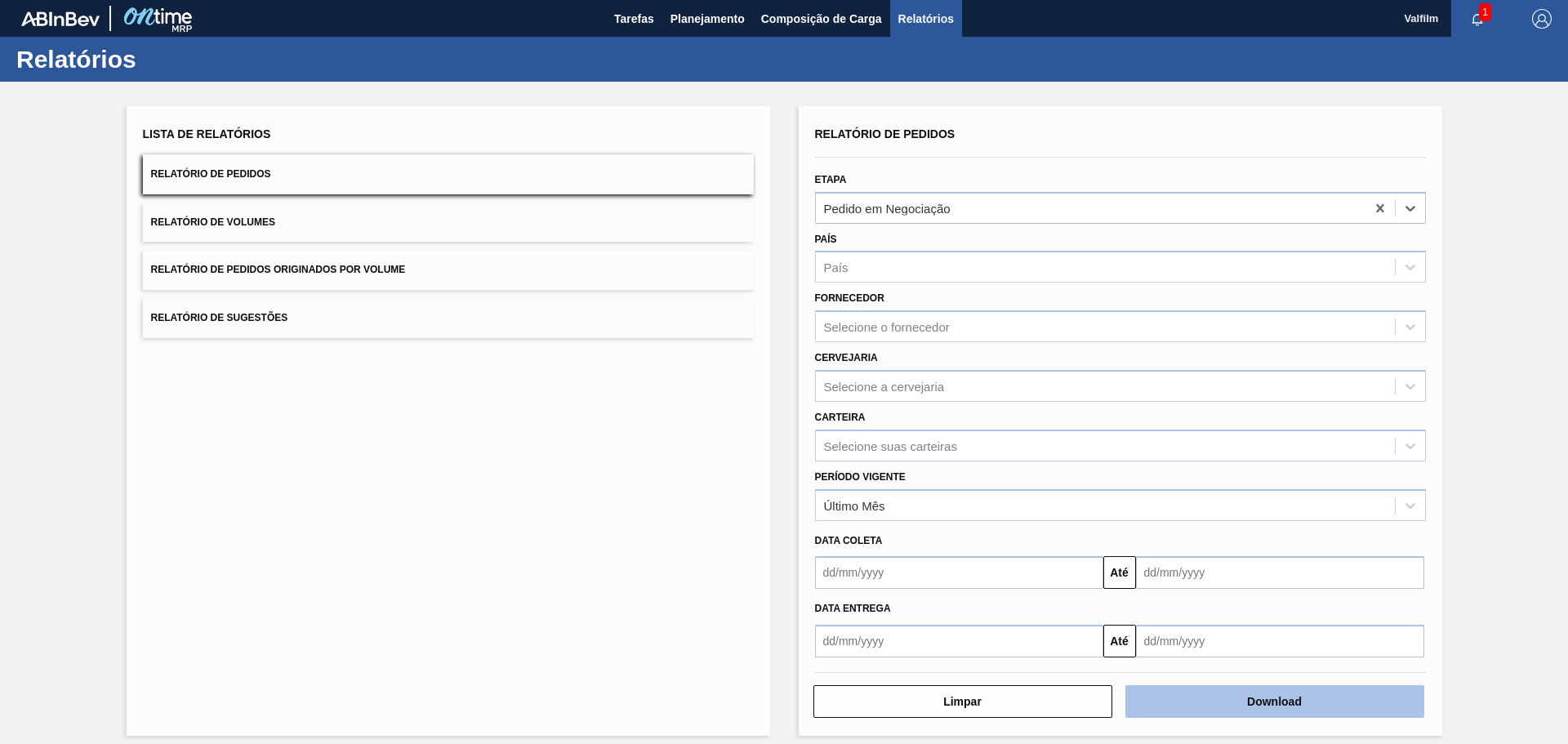
click at [1272, 697] on button "Download" at bounding box center [1274, 702] width 298 height 33
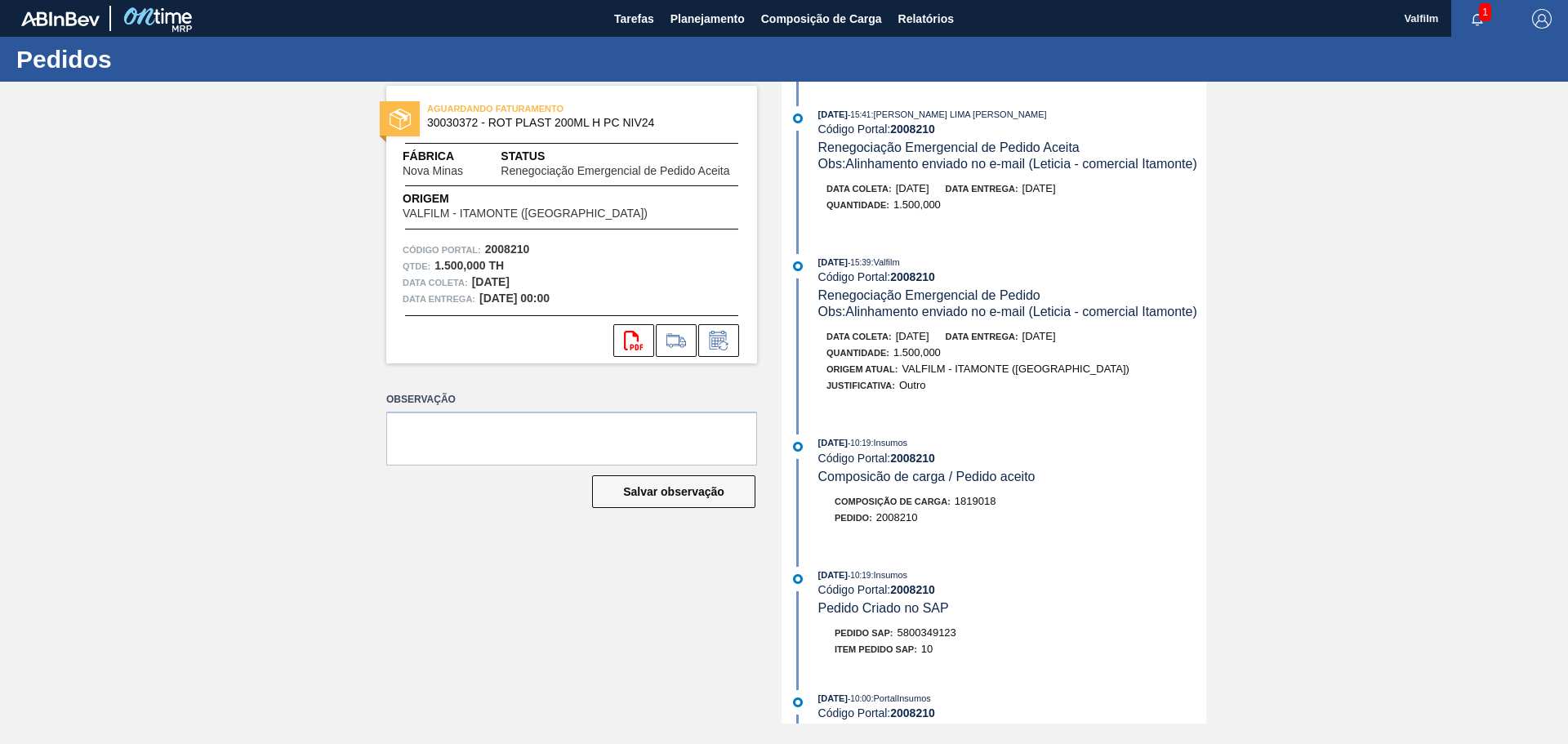
click at [929, 631] on span "5800349123" at bounding box center [926, 632] width 59 height 13
copy span "5800349123"
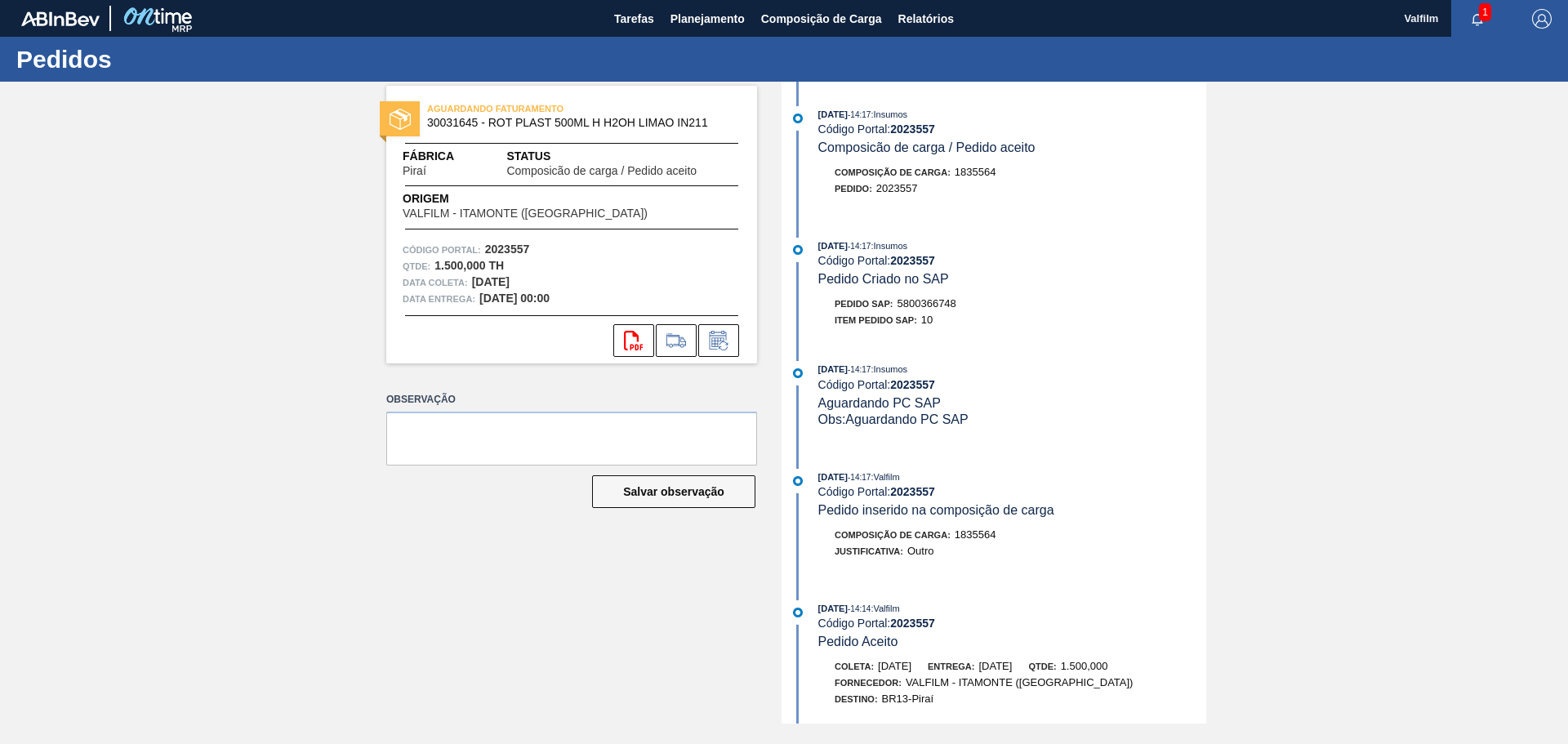
click at [944, 299] on span "5800366748" at bounding box center [926, 303] width 59 height 13
copy span "5800366748"
click at [934, 304] on span "5800366748" at bounding box center [926, 303] width 59 height 13
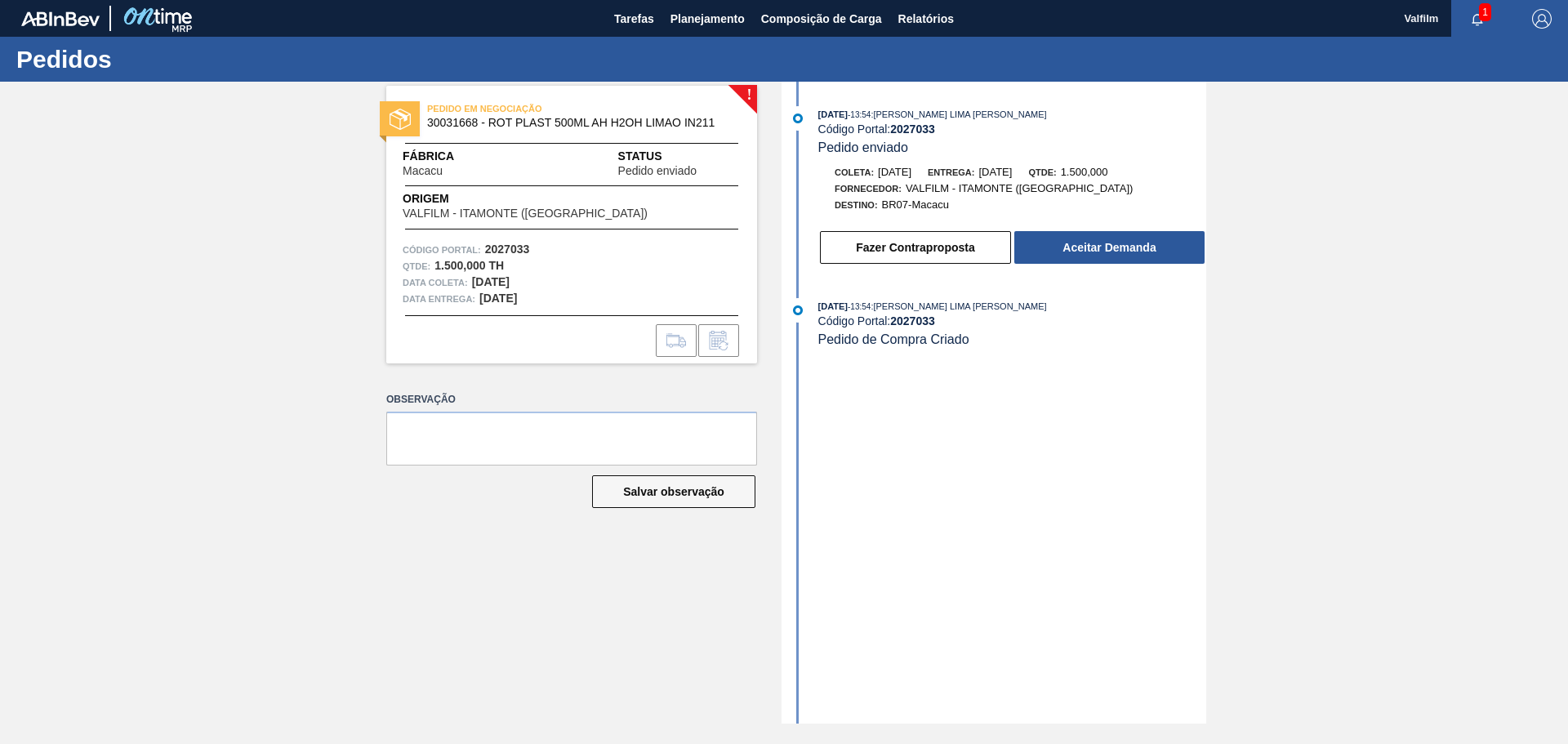
click at [896, 130] on strong "2027033" at bounding box center [913, 129] width 45 height 13
copy strong "2027033"
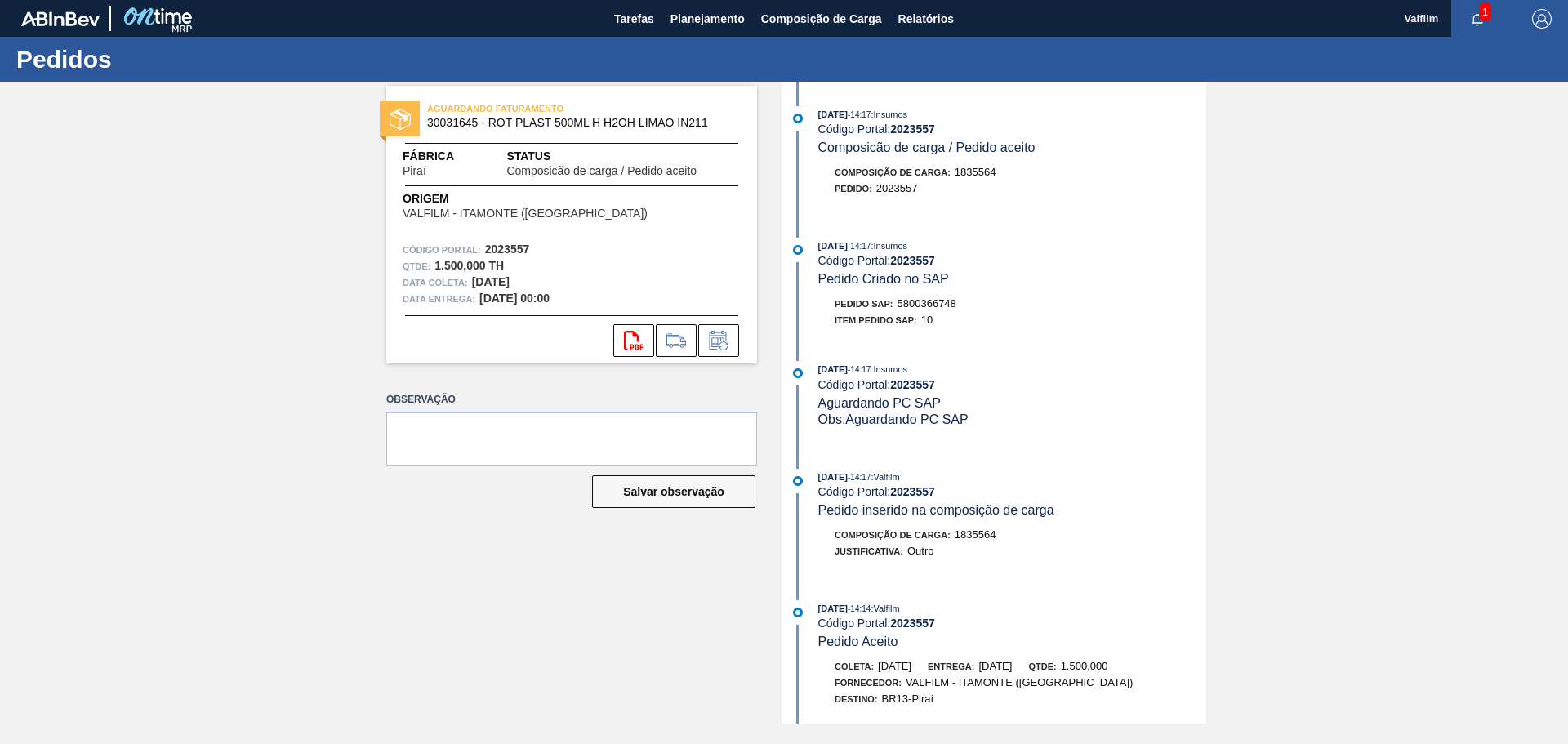
click at [938, 297] on span "5800366748" at bounding box center [926, 303] width 59 height 13
copy span "5800366748"
